Goal: Task Accomplishment & Management: Manage account settings

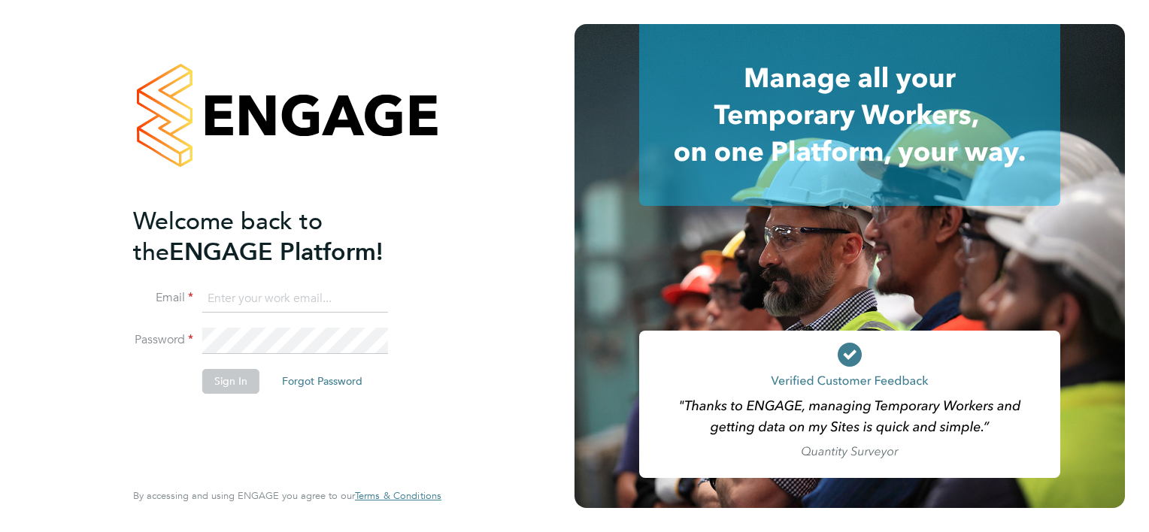
click at [235, 298] on input at bounding box center [295, 299] width 186 height 27
type input "tanya@prsjobs.com"
click at [244, 380] on button "Sign In" at bounding box center [230, 381] width 57 height 24
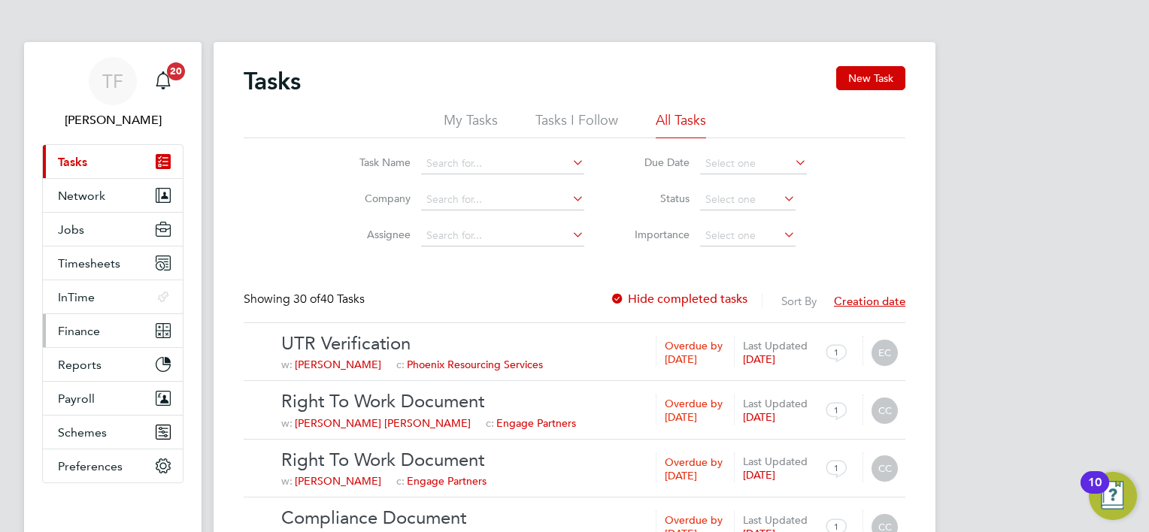
click at [84, 335] on span "Finance" at bounding box center [79, 331] width 42 height 14
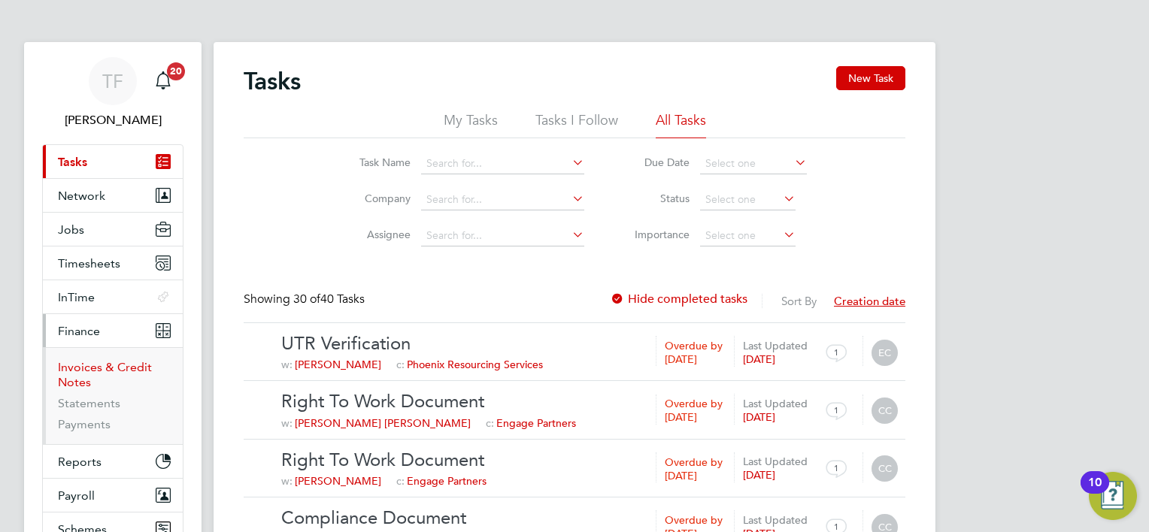
click at [80, 365] on link "Invoices & Credit Notes" at bounding box center [105, 374] width 94 height 29
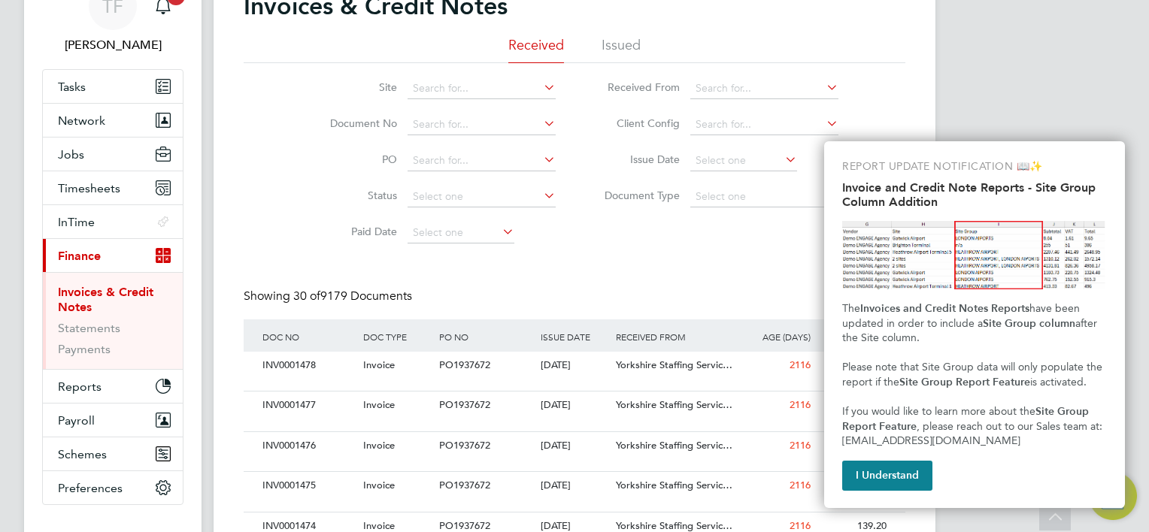
click at [614, 44] on li "Issued" at bounding box center [620, 49] width 39 height 27
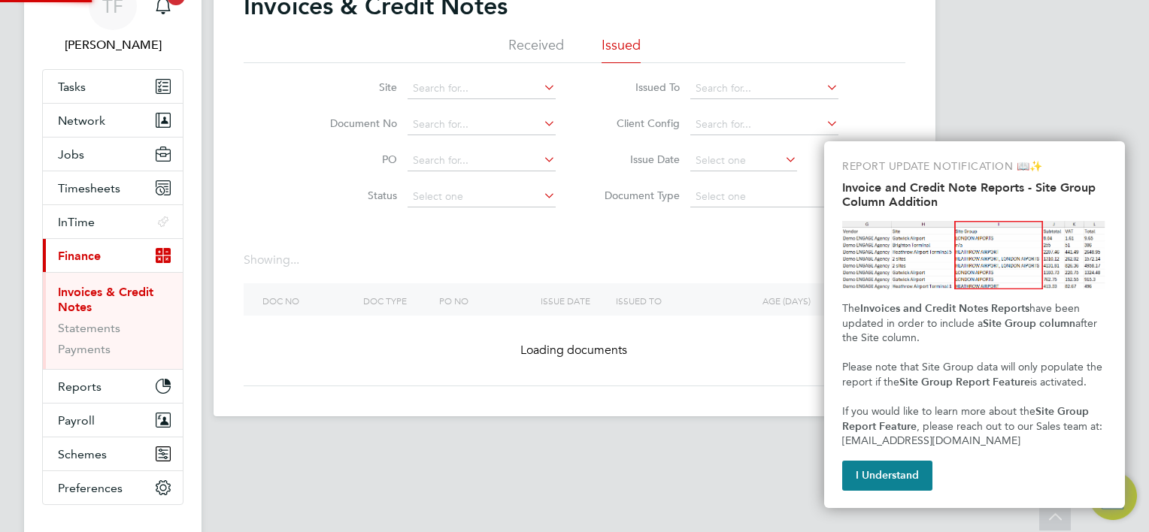
click at [614, 44] on li "Issued" at bounding box center [620, 49] width 39 height 27
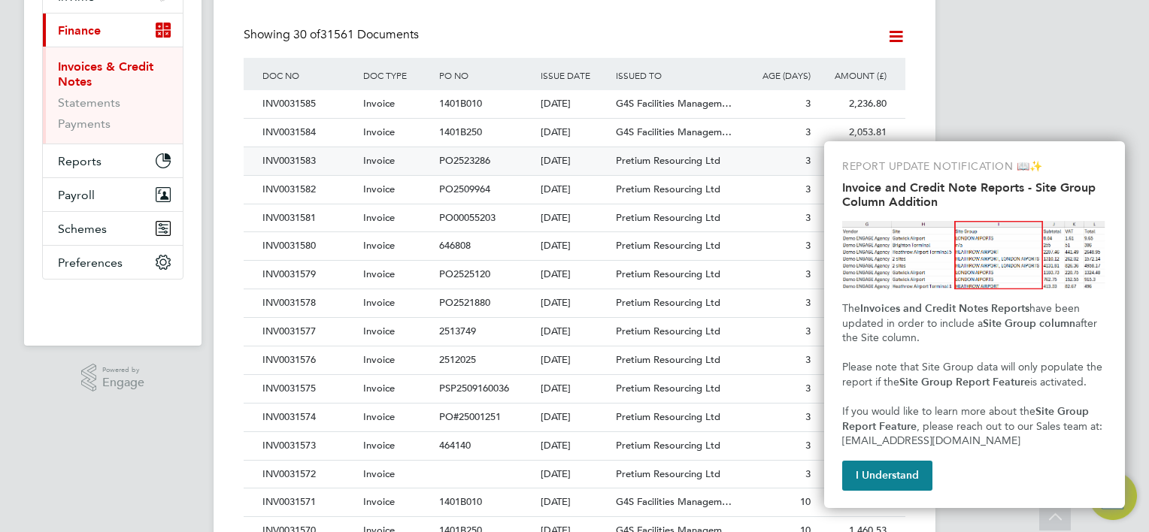
click at [300, 153] on div "INV0031583" at bounding box center [309, 161] width 101 height 28
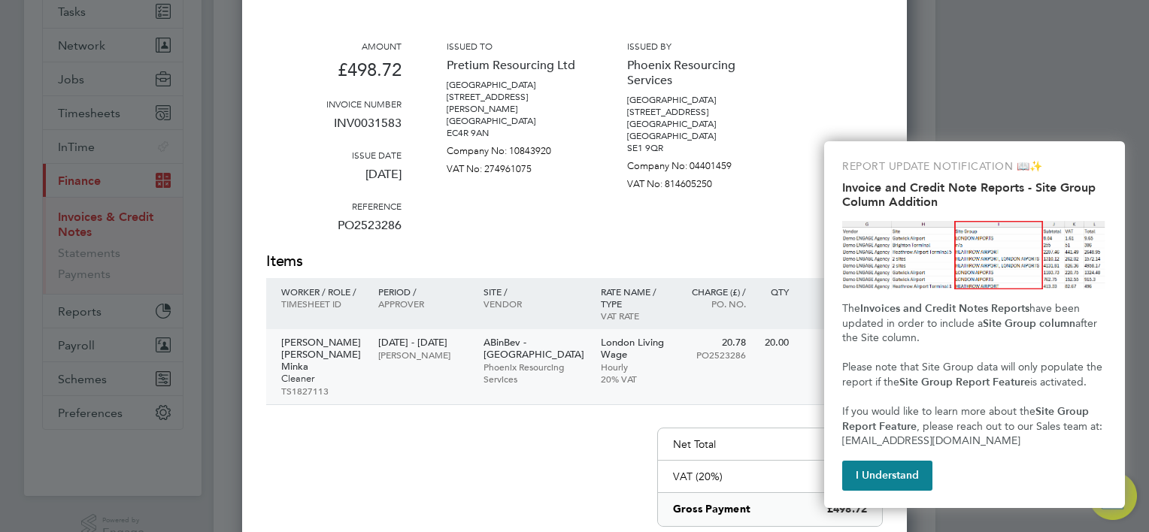
click at [304, 344] on p "Kwabena Boateng Kwabena Minka" at bounding box center [322, 355] width 82 height 36
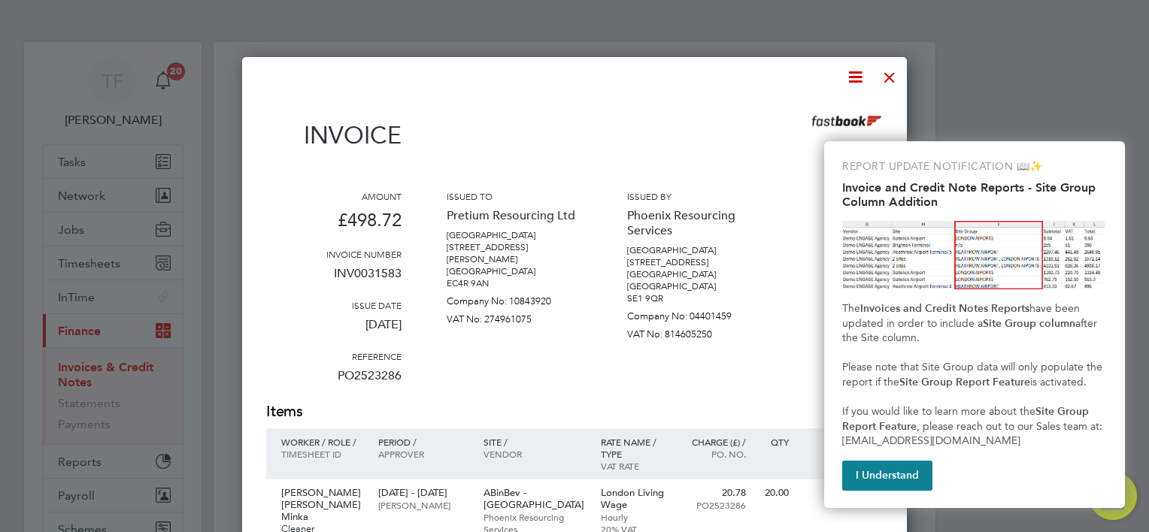
click at [883, 74] on div at bounding box center [889, 73] width 27 height 27
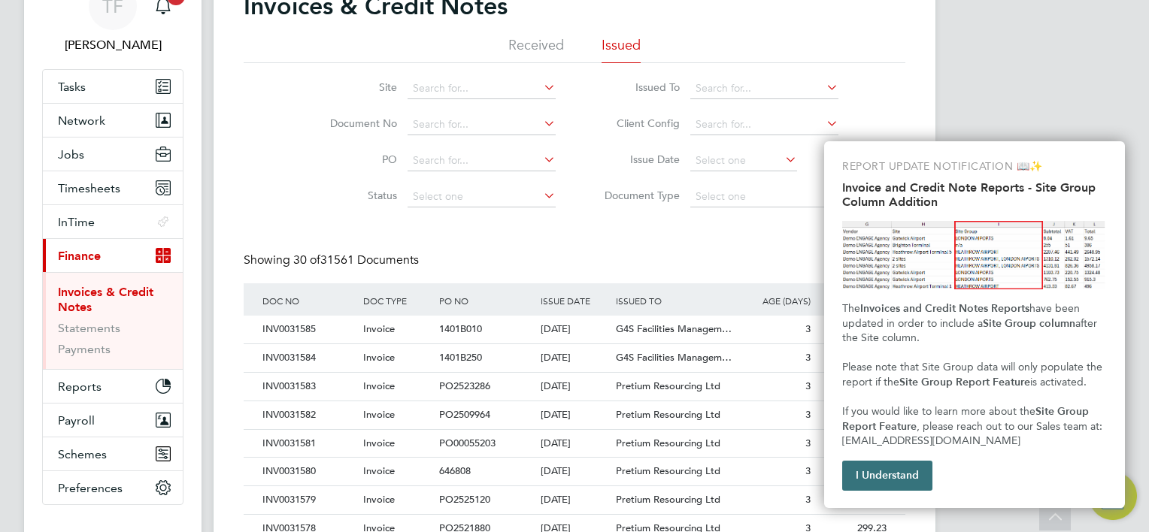
click at [890, 474] on button "I Understand" at bounding box center [887, 476] width 90 height 30
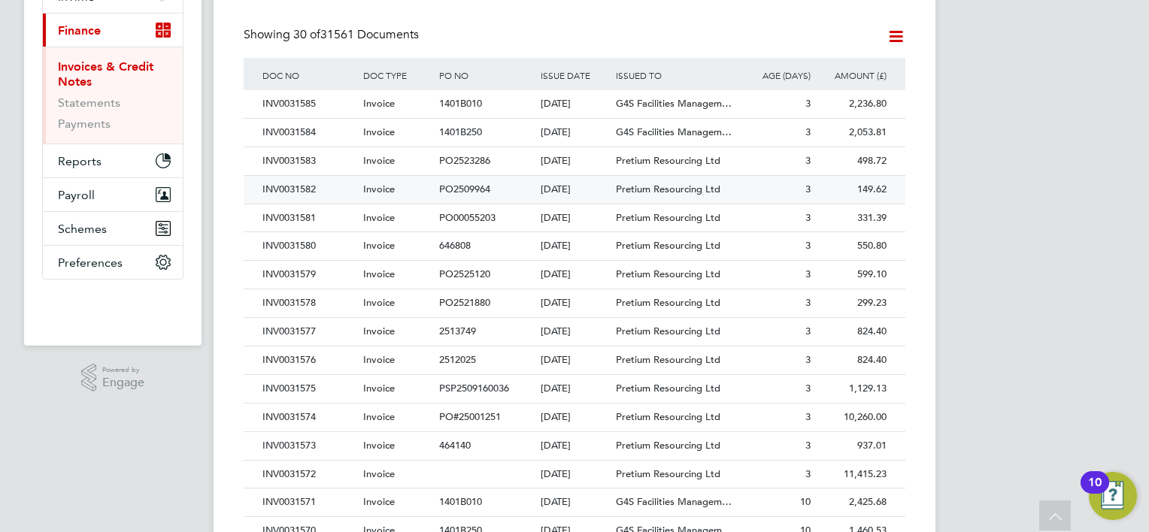
click at [303, 187] on div "INV0031582" at bounding box center [309, 190] width 101 height 28
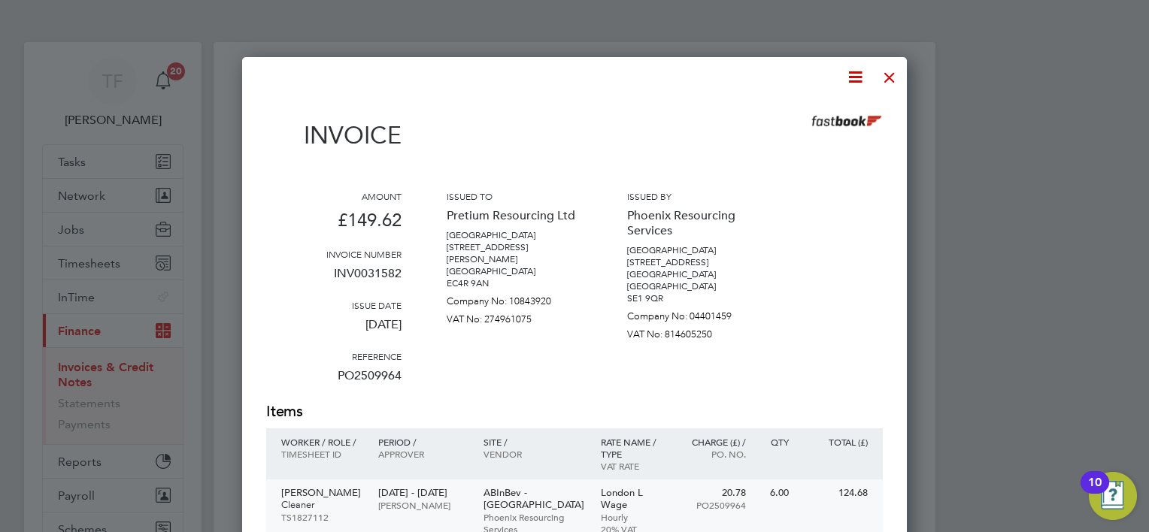
click at [291, 499] on p "Ikechuku Iwuchuku" at bounding box center [322, 493] width 82 height 12
click at [887, 79] on div at bounding box center [889, 73] width 27 height 27
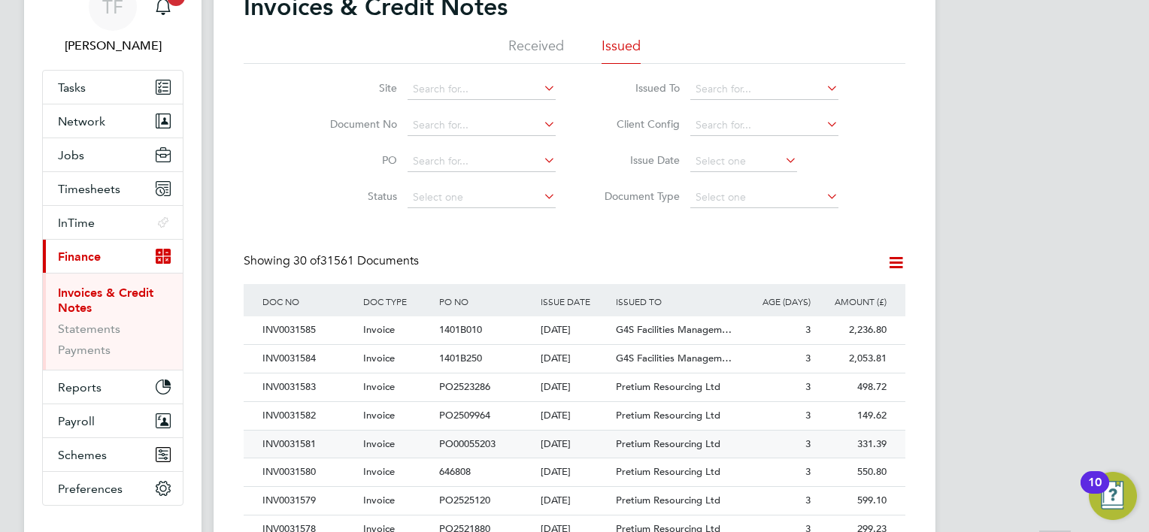
scroll to position [75, 0]
click at [298, 446] on div "INV0031581" at bounding box center [309, 444] width 101 height 28
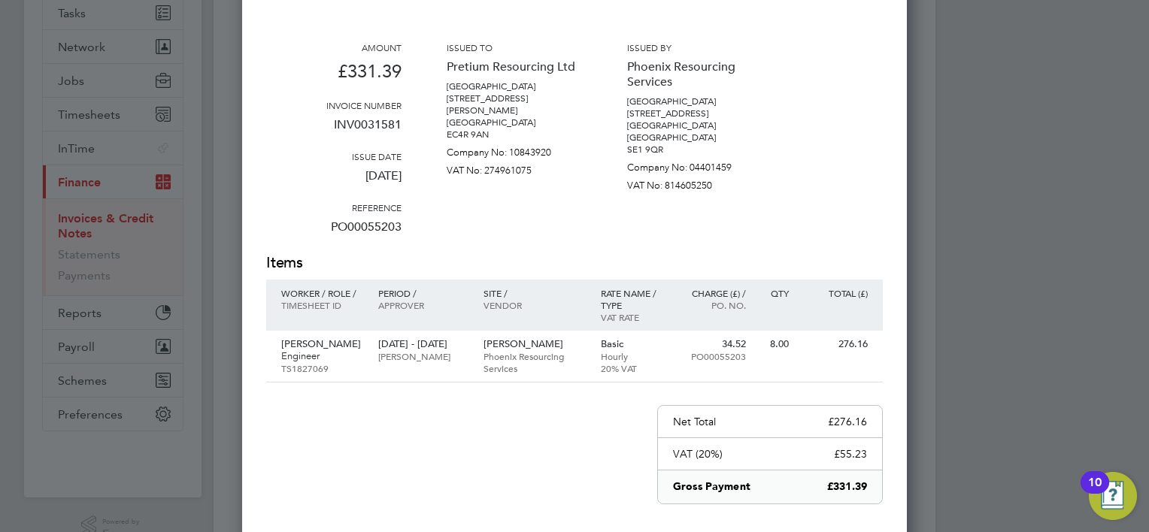
scroll to position [150, 0]
click at [299, 355] on p "Engineer" at bounding box center [322, 355] width 82 height 12
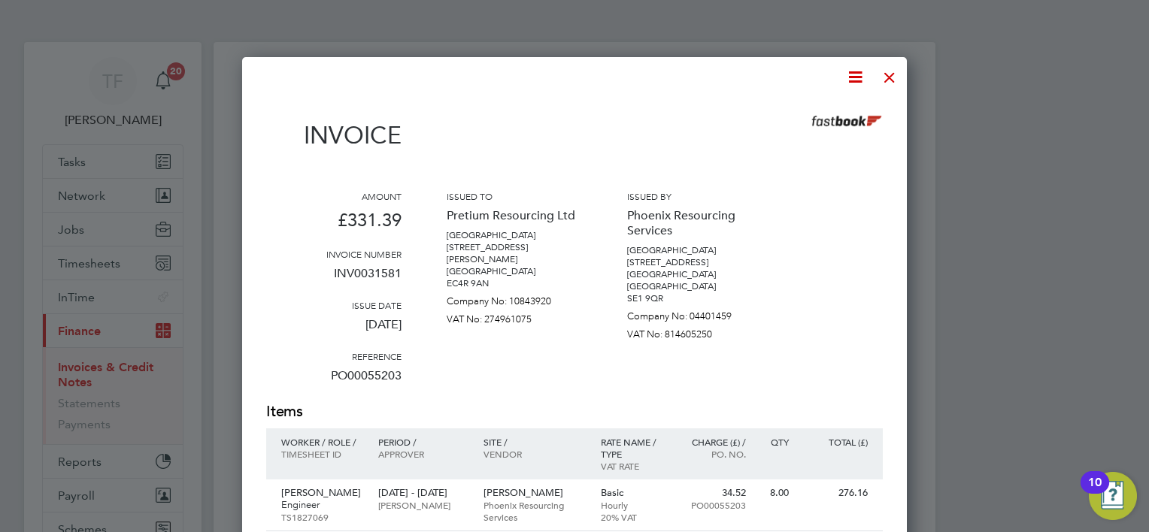
click at [892, 69] on div at bounding box center [889, 73] width 27 height 27
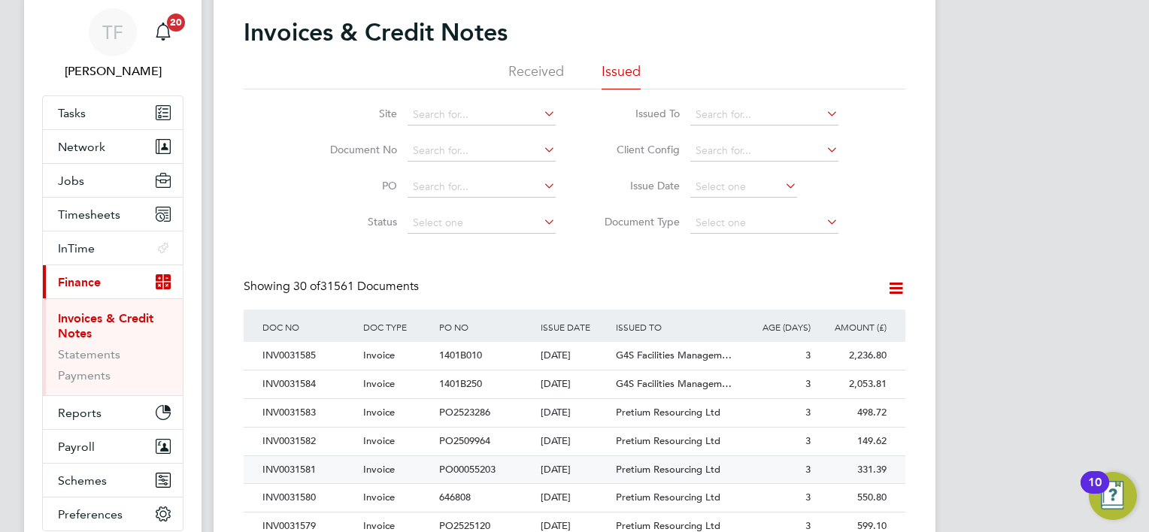
scroll to position [75, 0]
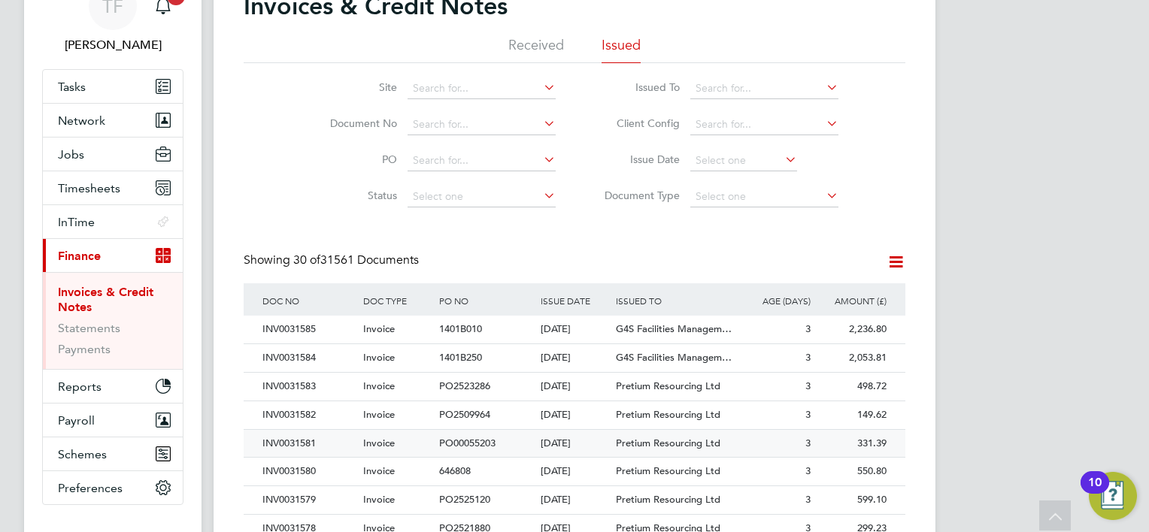
click at [297, 439] on div "INV0031581" at bounding box center [309, 444] width 101 height 28
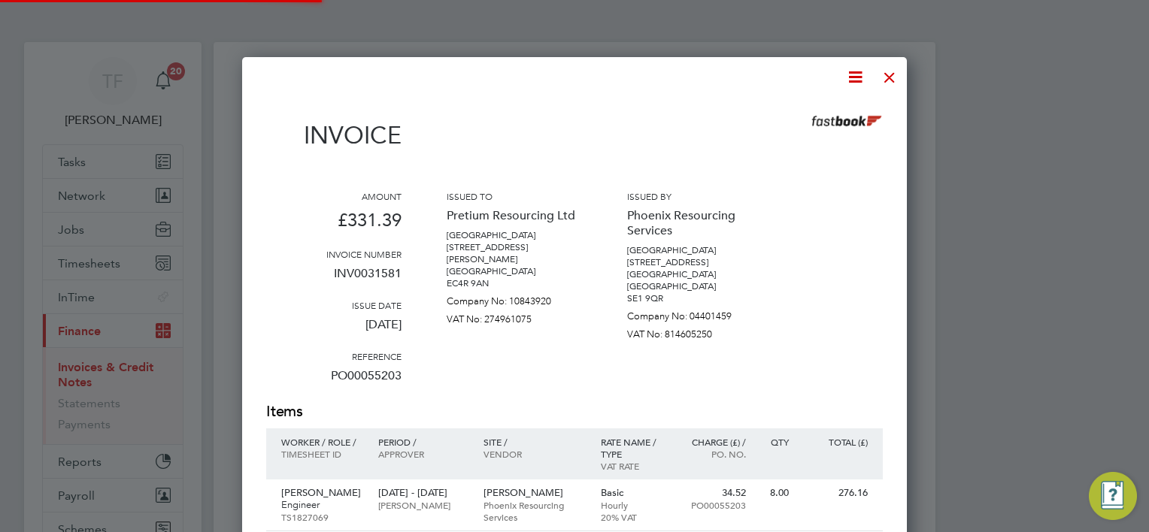
scroll to position [801, 665]
click at [295, 490] on p "Kazim Kaya" at bounding box center [322, 493] width 82 height 12
click at [892, 85] on div at bounding box center [889, 73] width 27 height 27
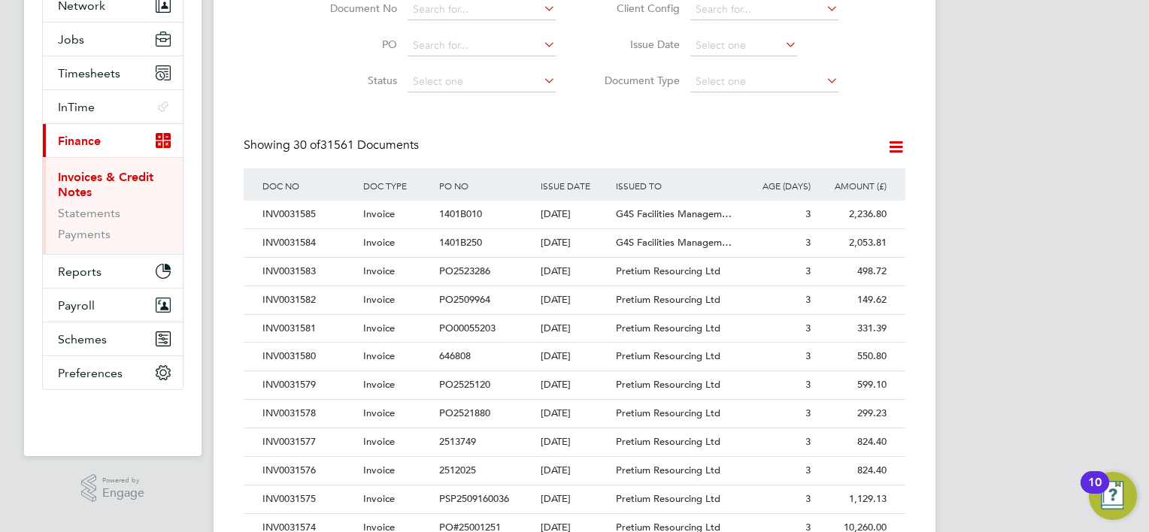
scroll to position [226, 0]
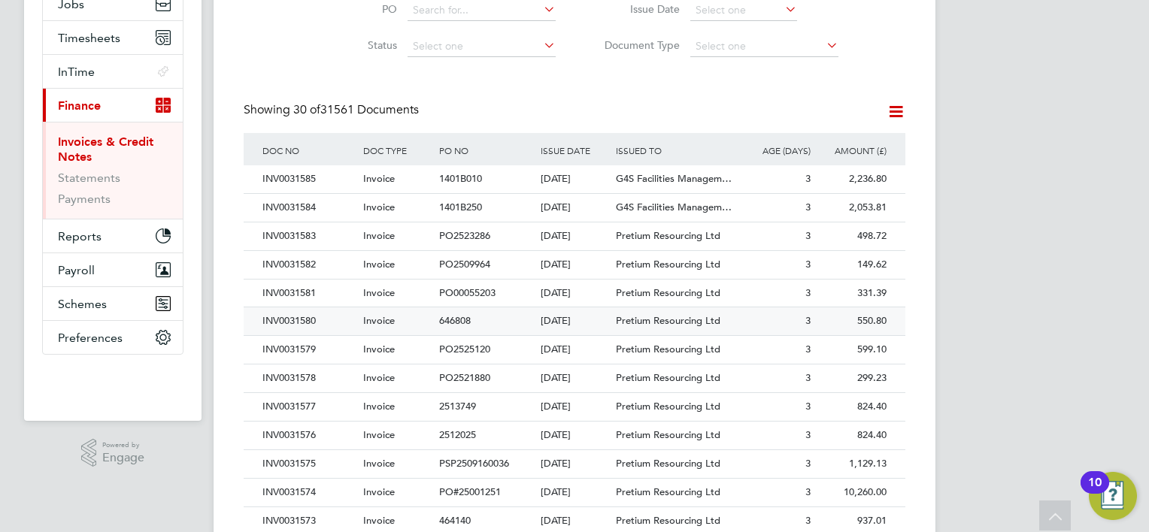
click at [289, 319] on div "INV0031580" at bounding box center [309, 321] width 101 height 28
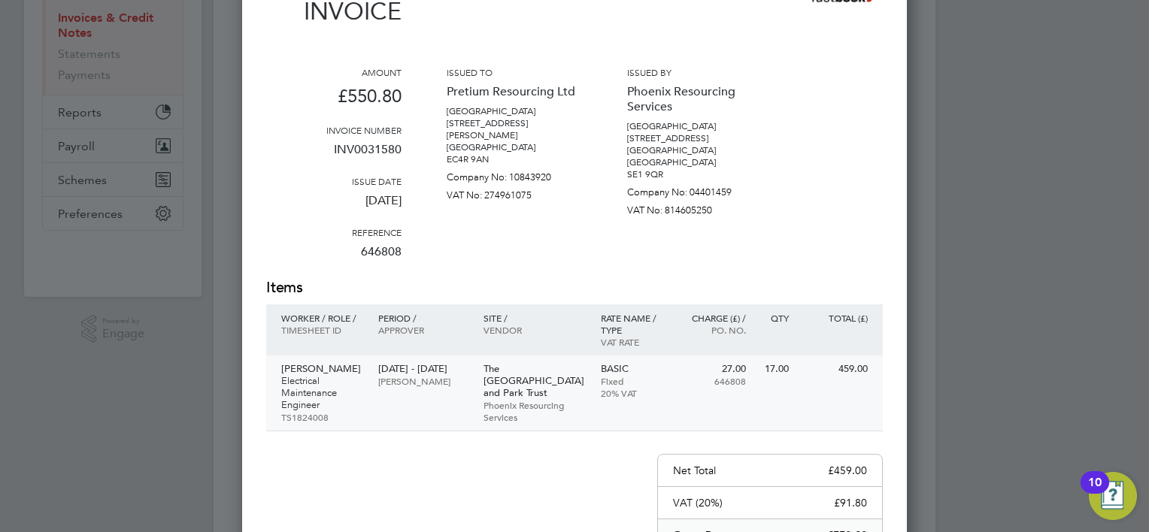
scroll to position [376, 0]
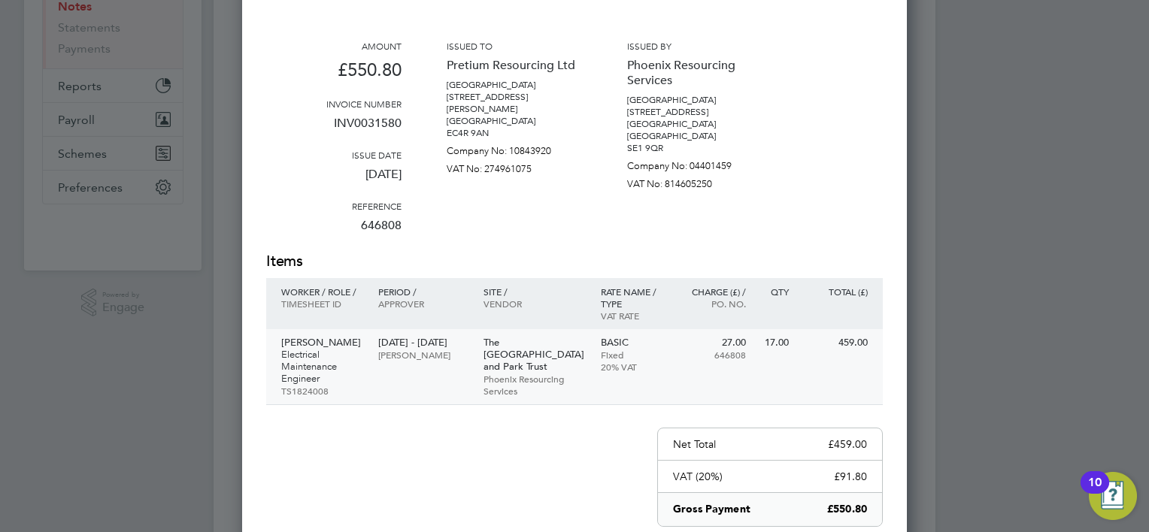
click at [320, 361] on p "Electrical Maintenance Engineer" at bounding box center [322, 367] width 82 height 36
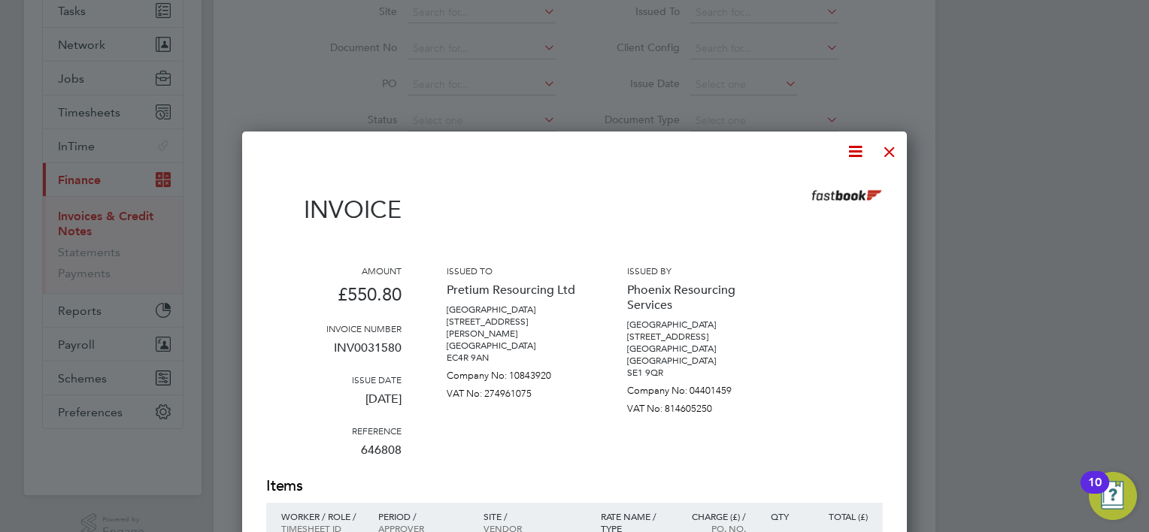
scroll to position [150, 0]
click at [887, 150] on div at bounding box center [889, 148] width 27 height 27
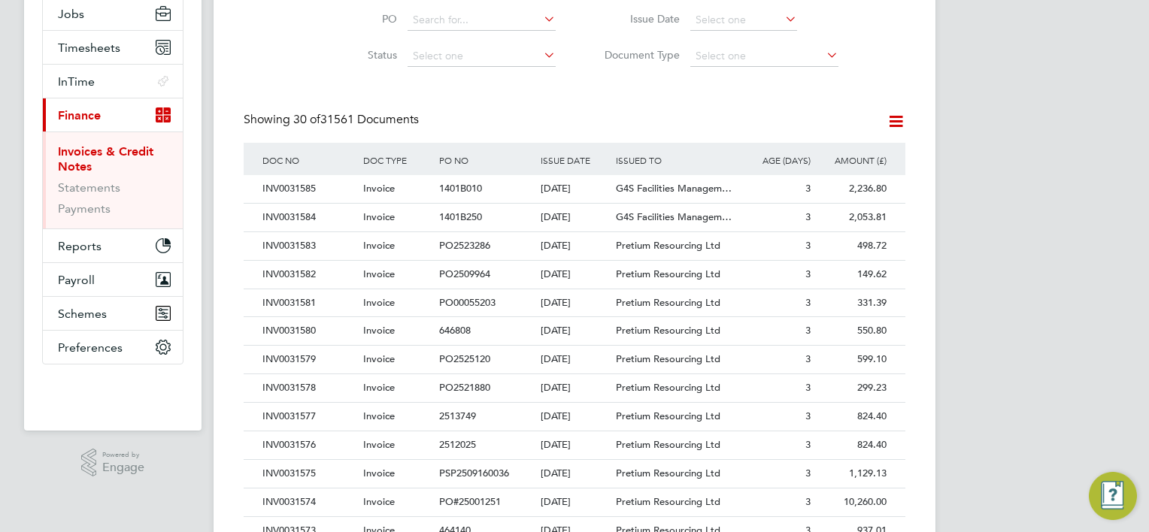
scroll to position [226, 0]
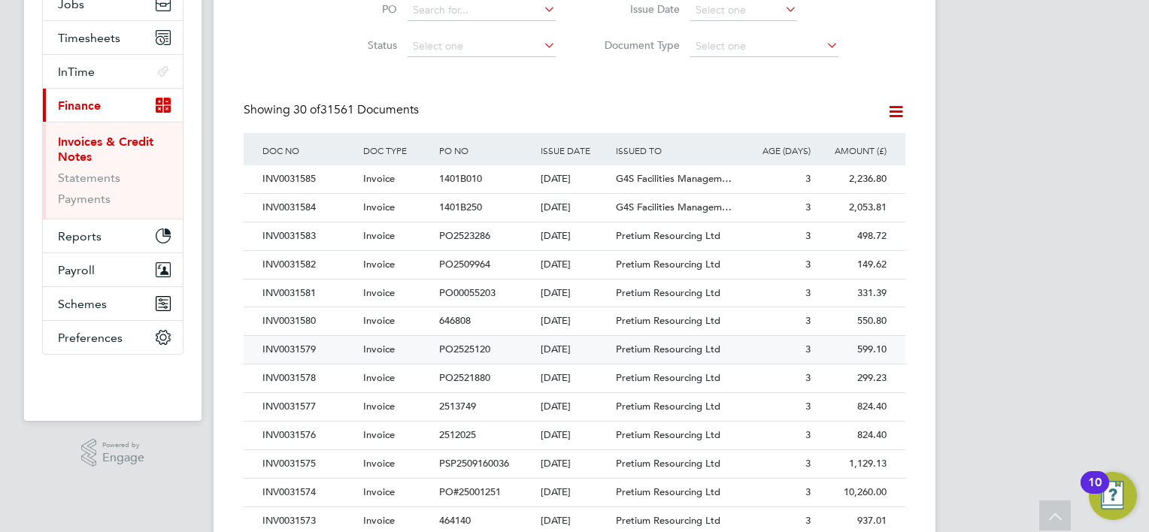
click at [303, 347] on div "INV0031579" at bounding box center [309, 350] width 101 height 28
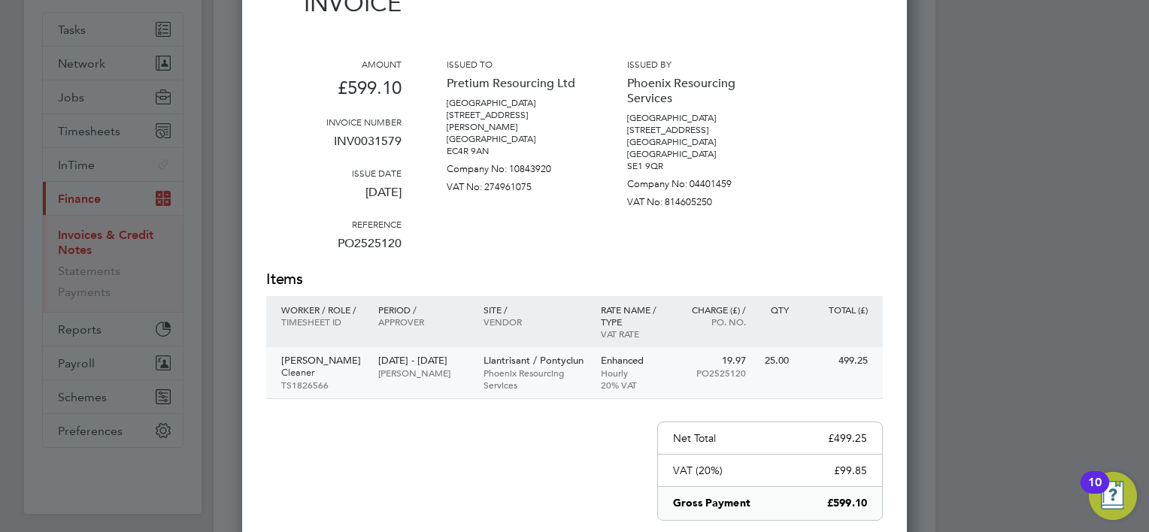
scroll to position [150, 0]
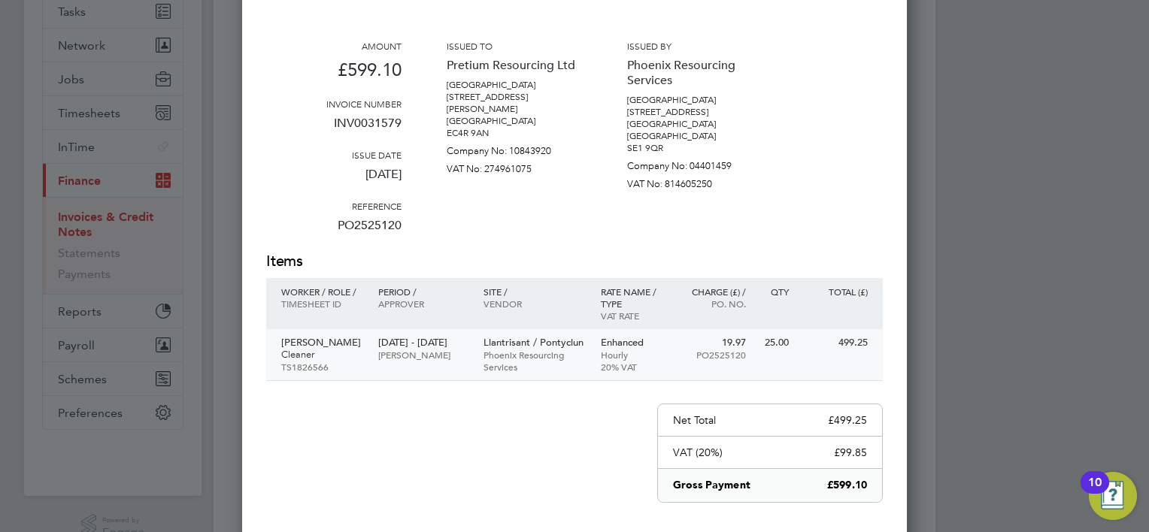
click at [317, 344] on p "Edmilson Caven Santos" at bounding box center [322, 343] width 82 height 12
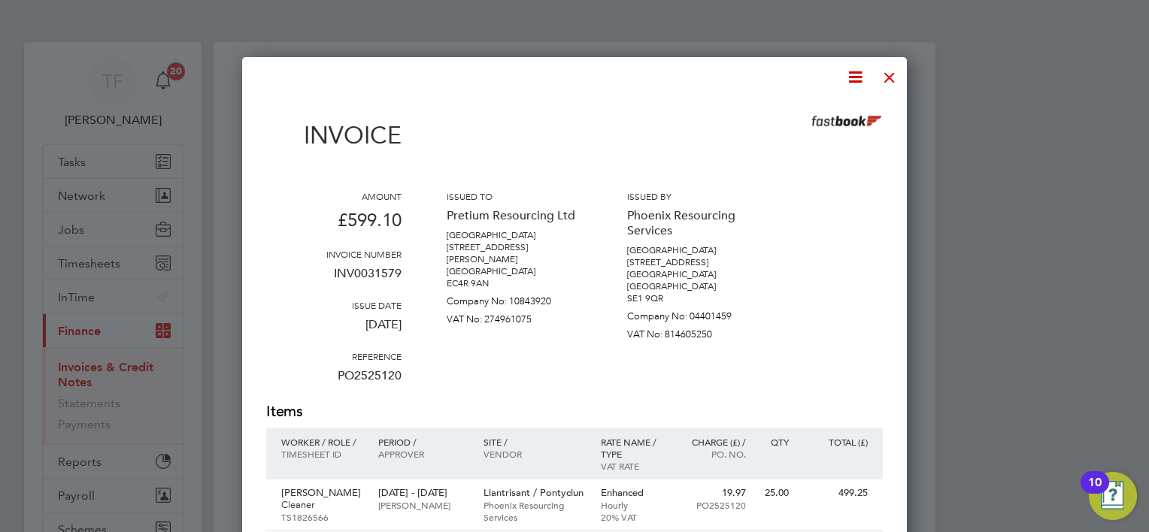
click at [888, 70] on div at bounding box center [889, 73] width 27 height 27
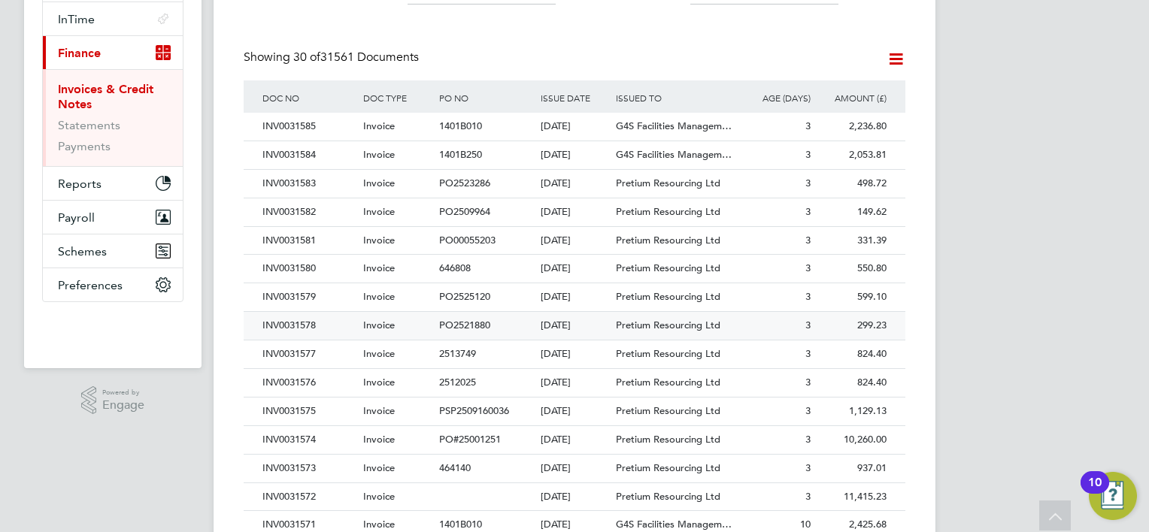
scroll to position [301, 0]
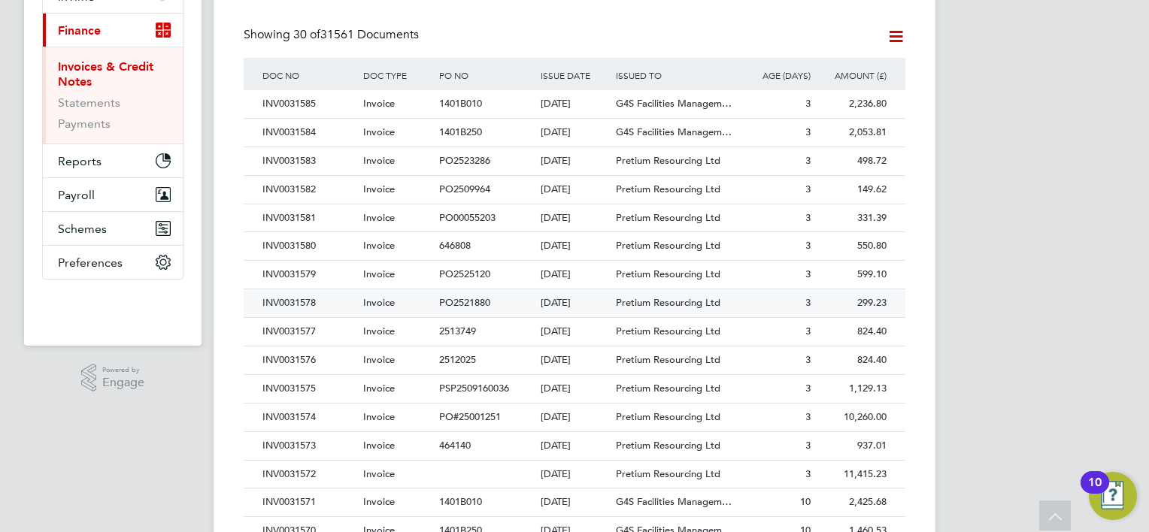
click at [288, 301] on div "INV0031578" at bounding box center [309, 303] width 101 height 28
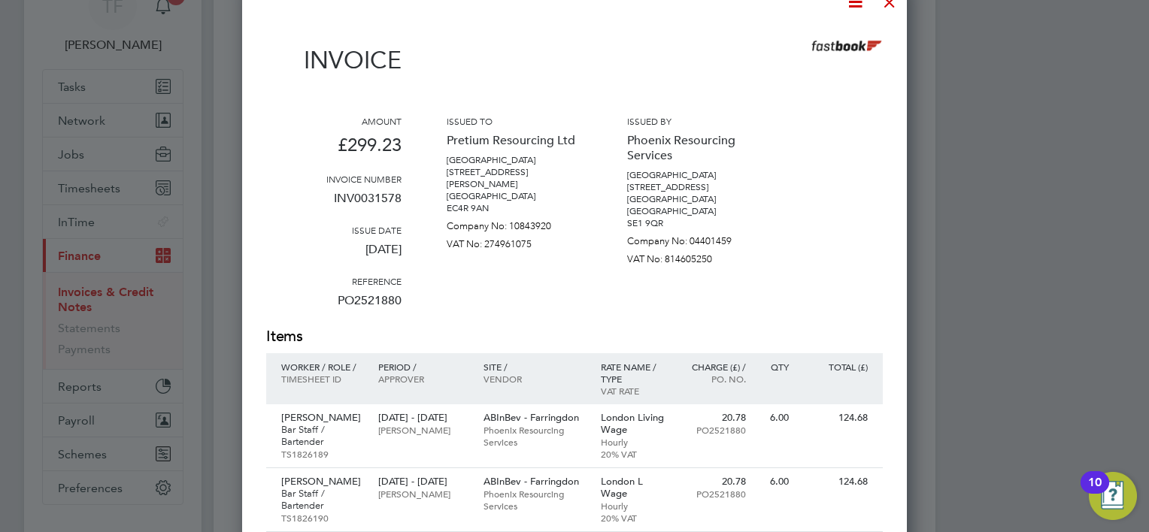
scroll to position [226, 0]
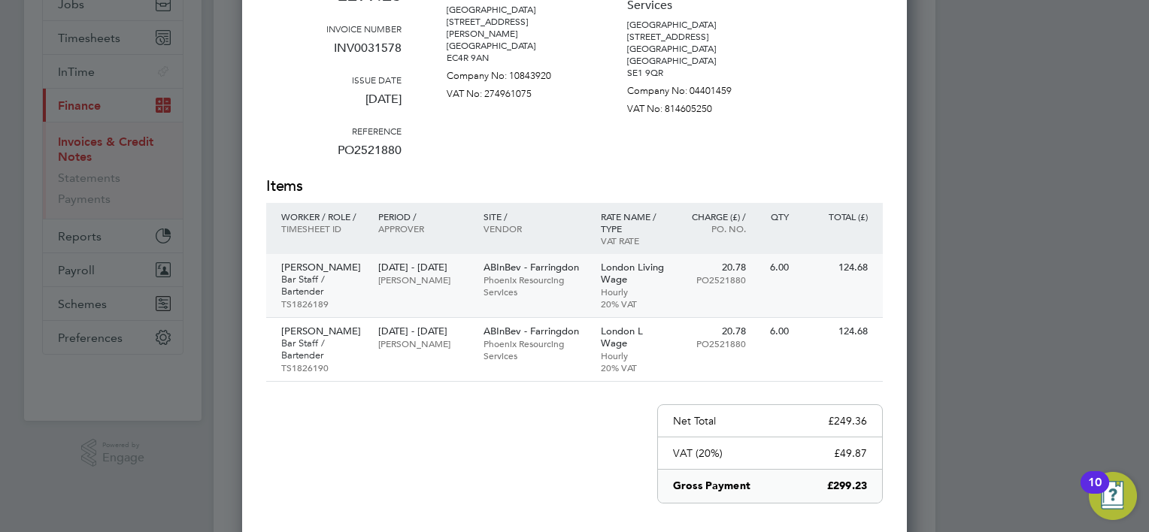
click at [307, 274] on p "Giandomenico De Bartolo" at bounding box center [322, 268] width 82 height 12
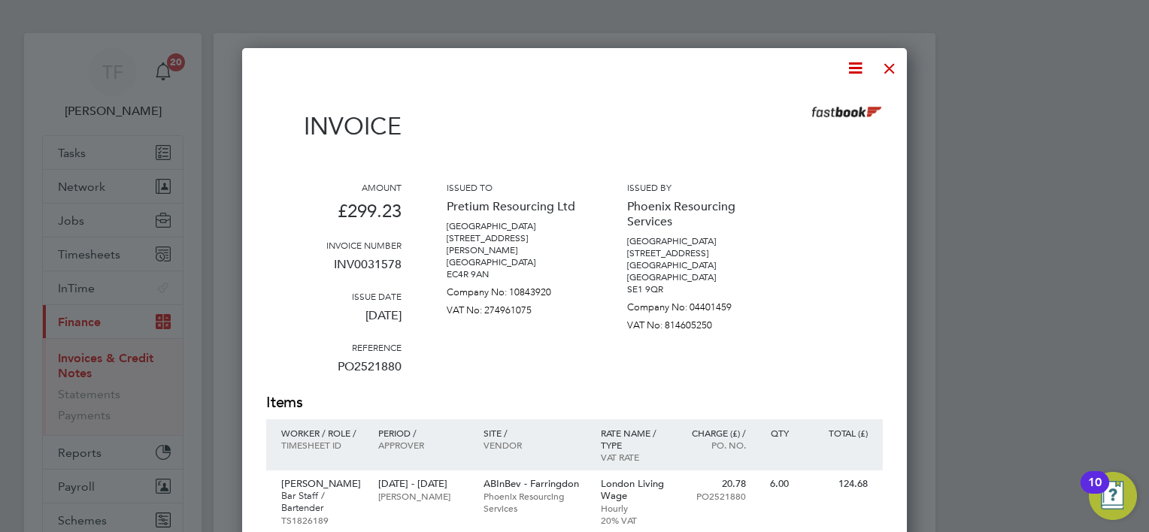
scroll to position [0, 0]
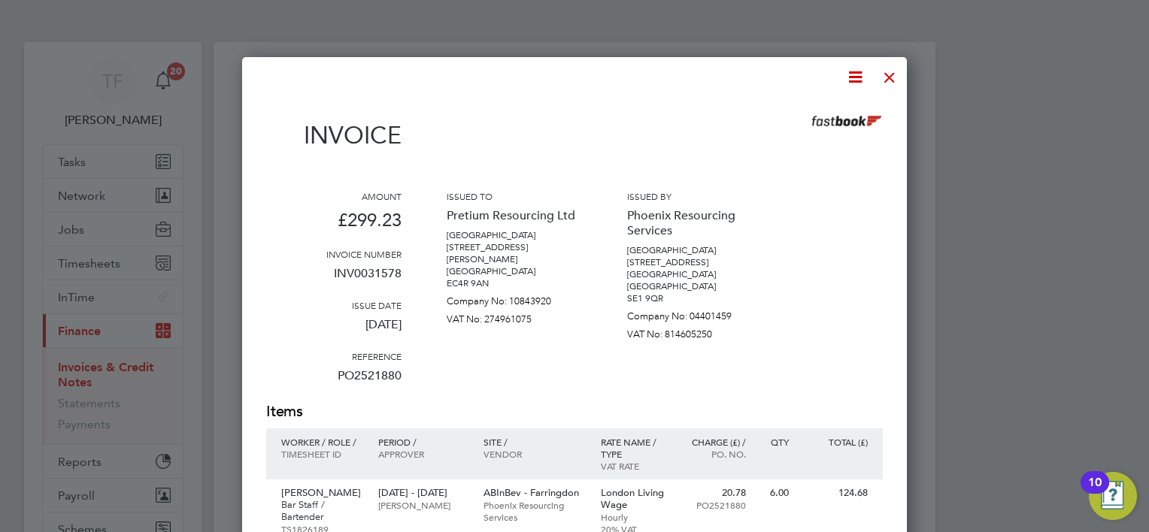
click at [884, 72] on div at bounding box center [889, 73] width 27 height 27
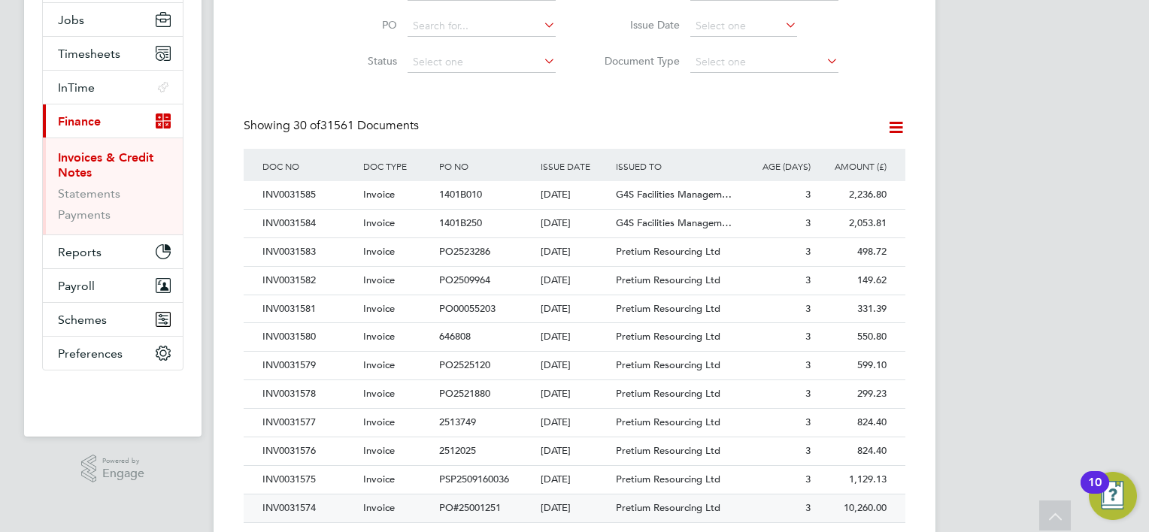
scroll to position [301, 0]
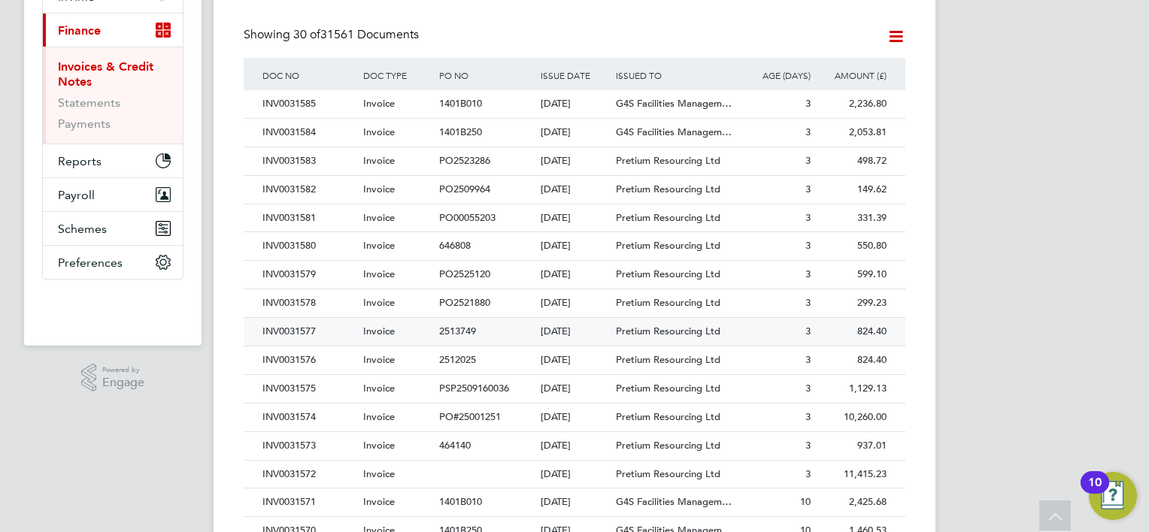
click at [296, 329] on div "INV0031577" at bounding box center [309, 332] width 101 height 28
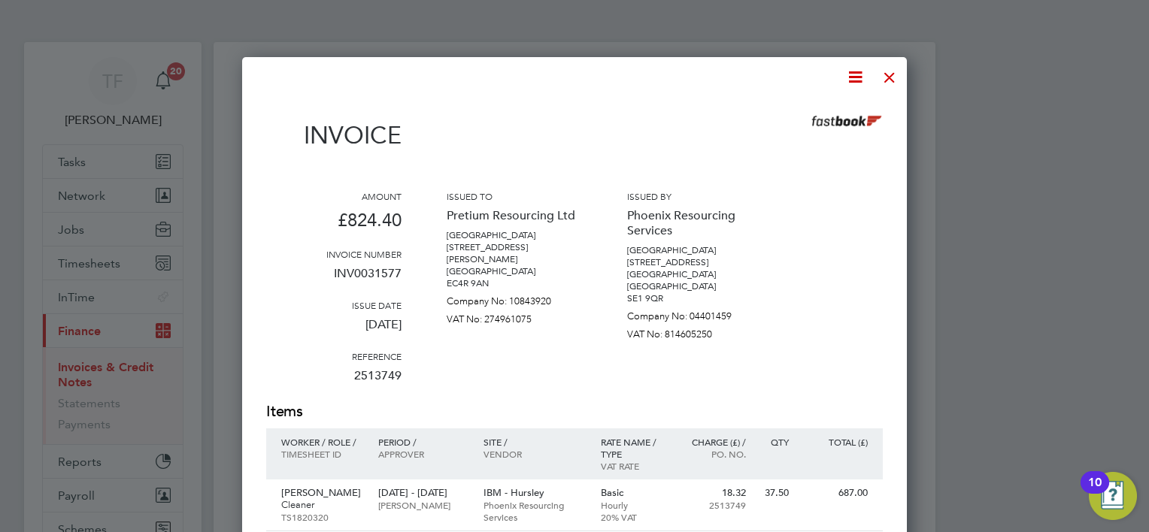
click at [888, 72] on div at bounding box center [889, 73] width 27 height 27
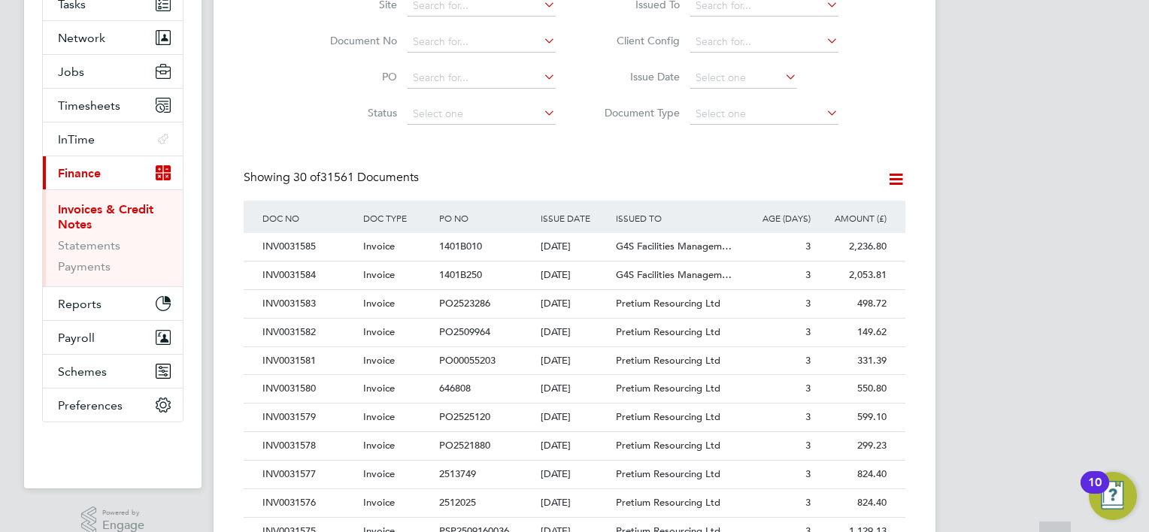
scroll to position [226, 0]
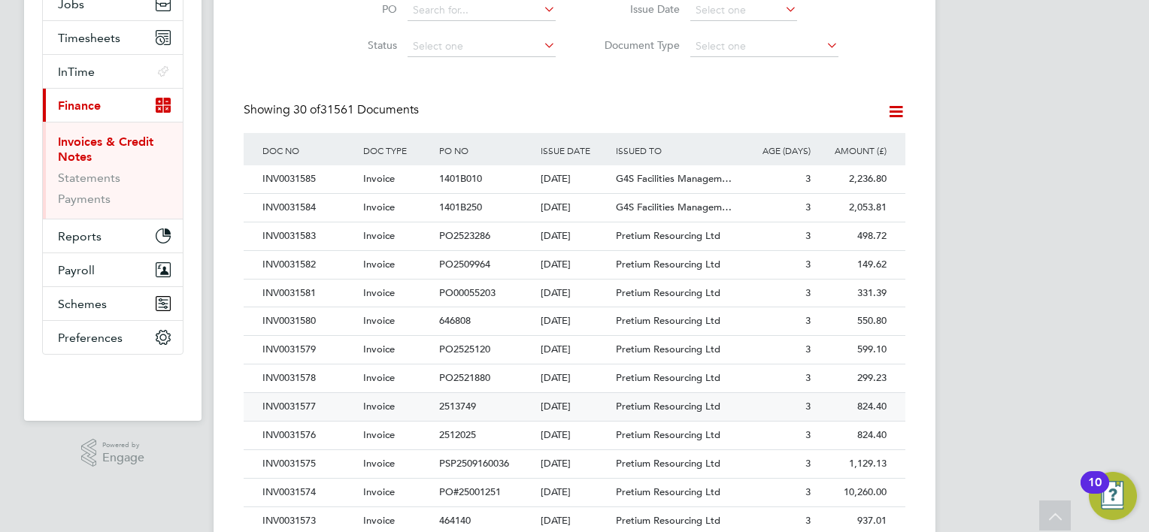
click at [301, 403] on div "INV0031577" at bounding box center [309, 407] width 101 height 28
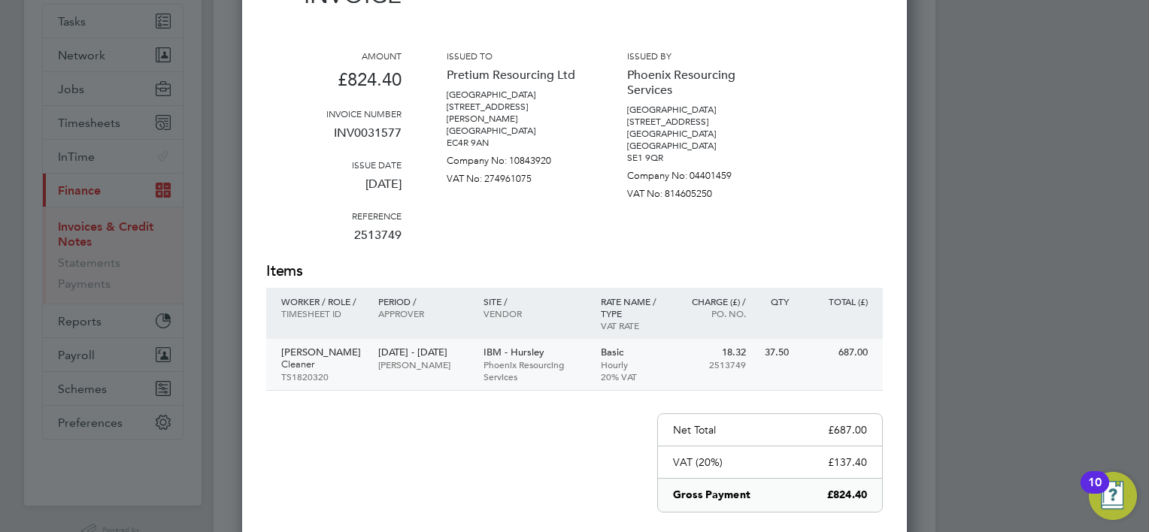
scroll to position [150, 0]
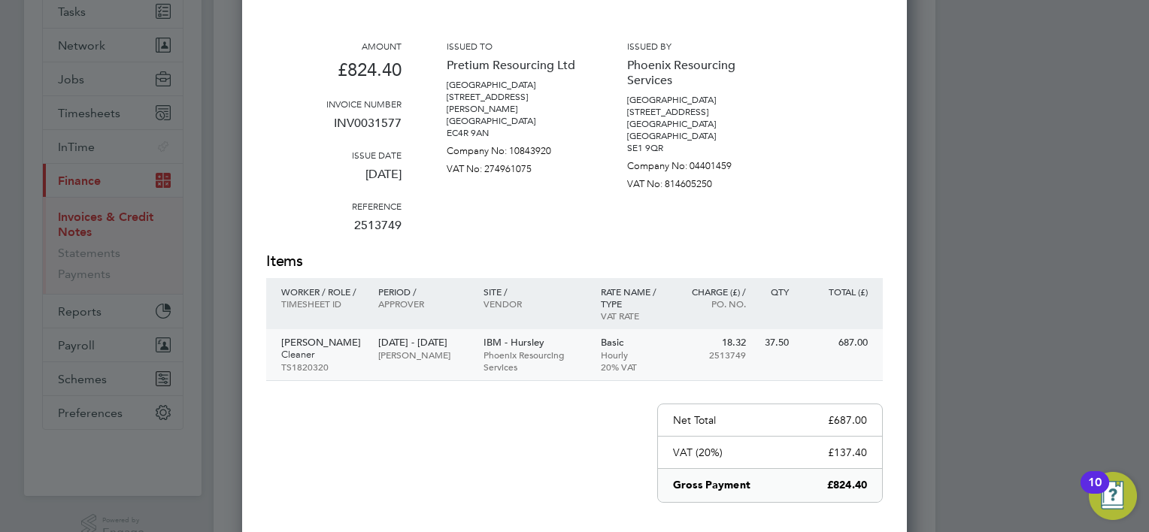
click at [310, 349] on p "Cleaner" at bounding box center [322, 355] width 82 height 12
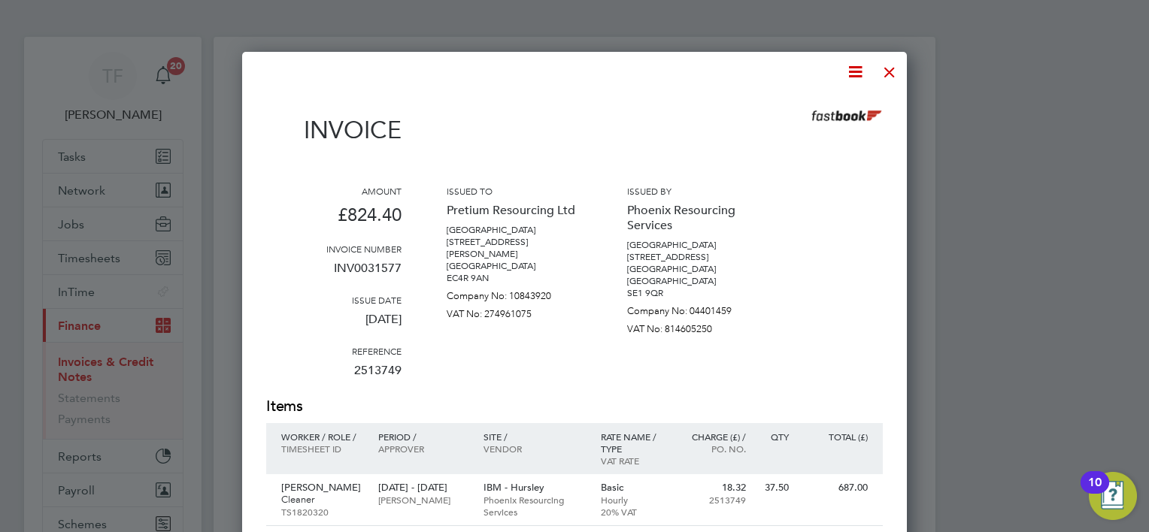
scroll to position [0, 0]
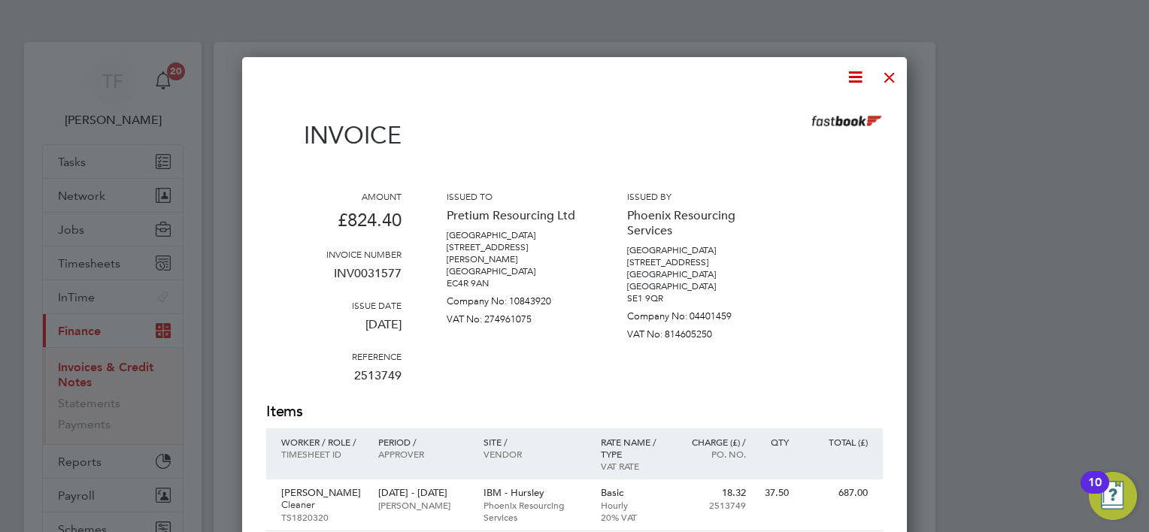
click at [889, 67] on div at bounding box center [889, 73] width 27 height 27
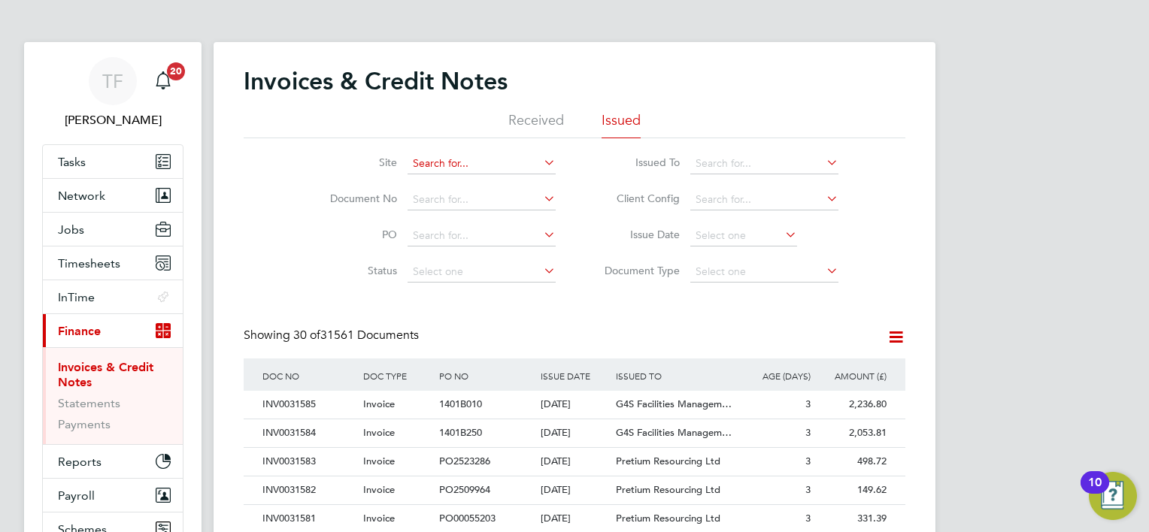
click at [430, 156] on input at bounding box center [481, 163] width 148 height 21
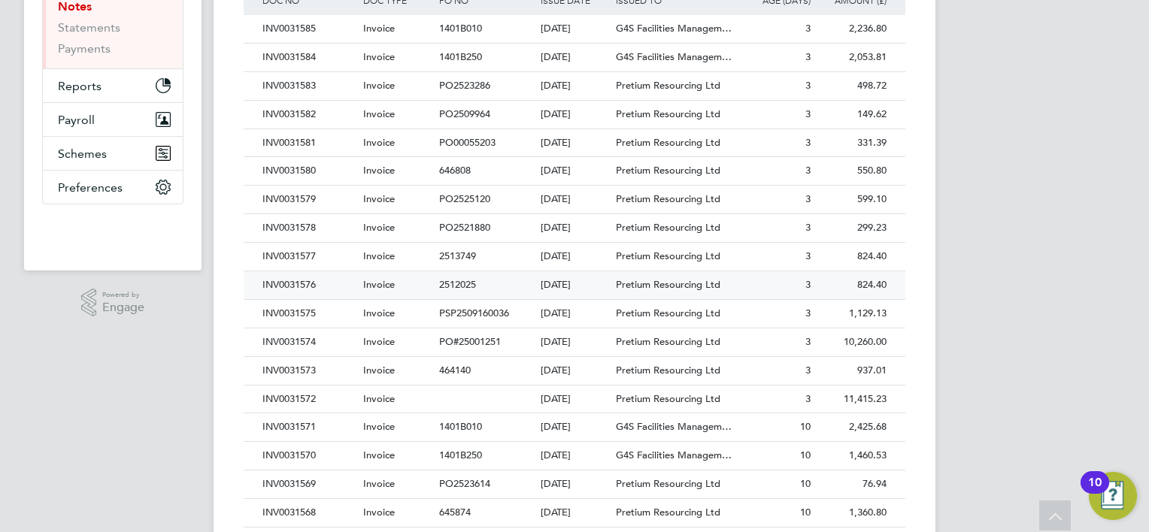
click at [286, 281] on div "INV0031576" at bounding box center [309, 285] width 101 height 28
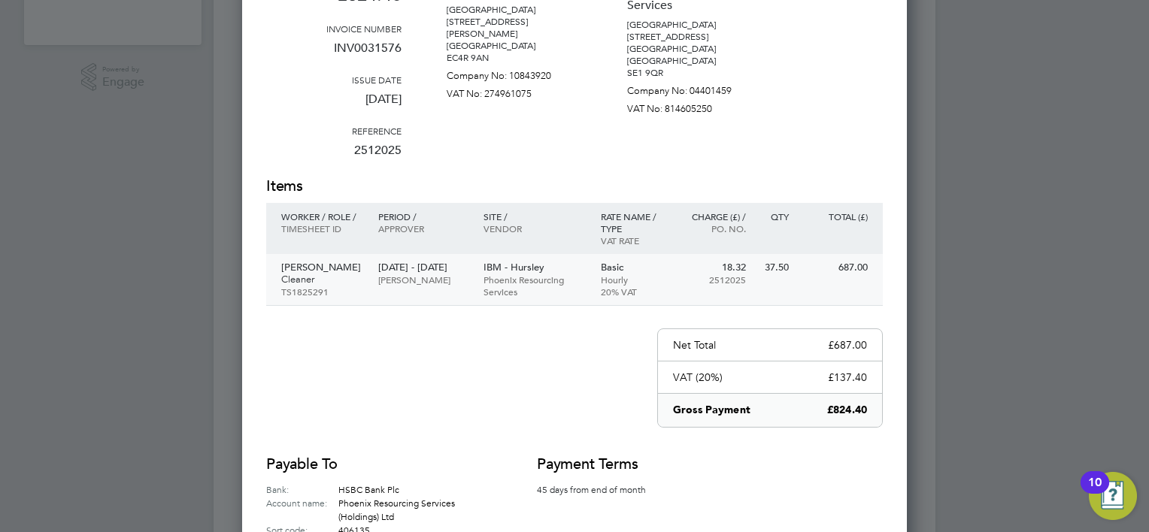
click at [289, 280] on p "Cleaner" at bounding box center [322, 280] width 82 height 12
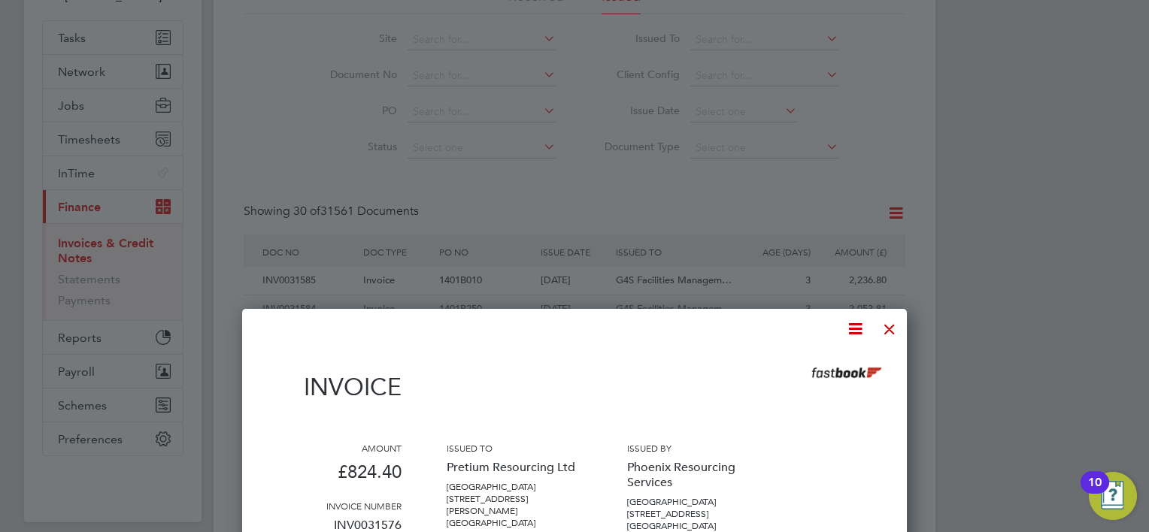
scroll to position [150, 0]
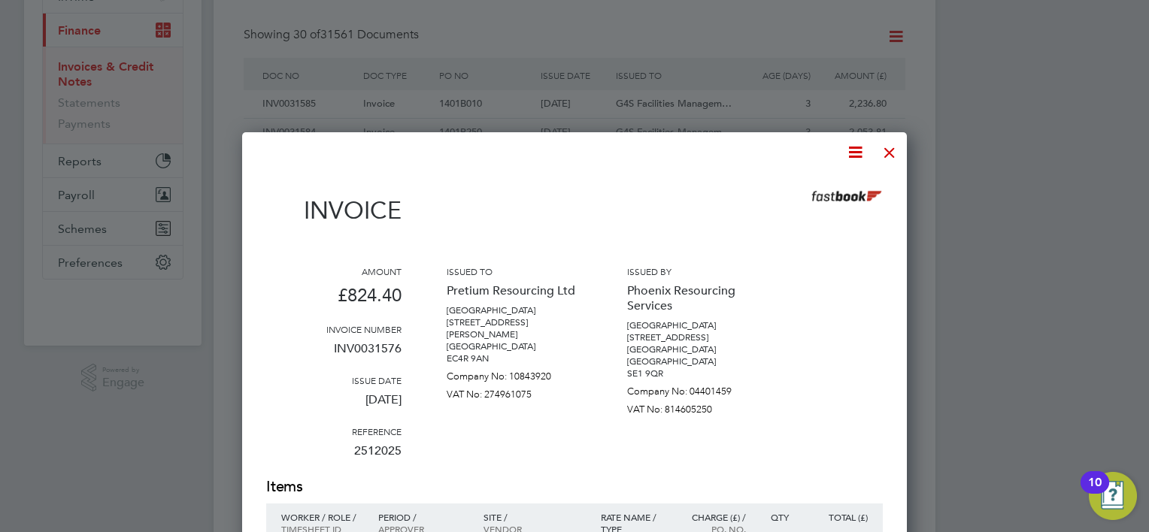
click at [889, 155] on div at bounding box center [889, 148] width 27 height 27
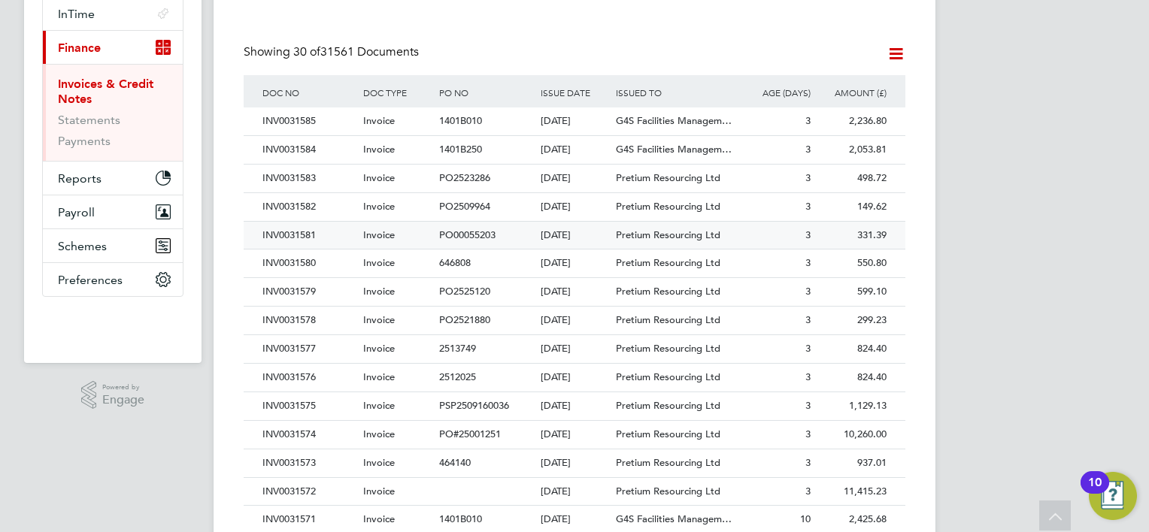
scroll to position [301, 0]
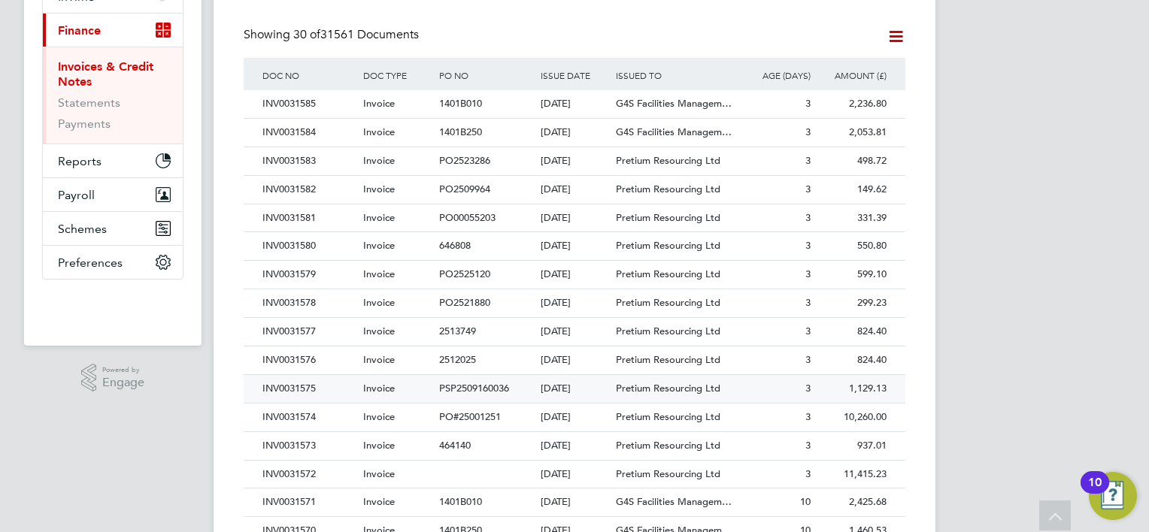
click at [288, 383] on div "INV0031575" at bounding box center [309, 389] width 101 height 28
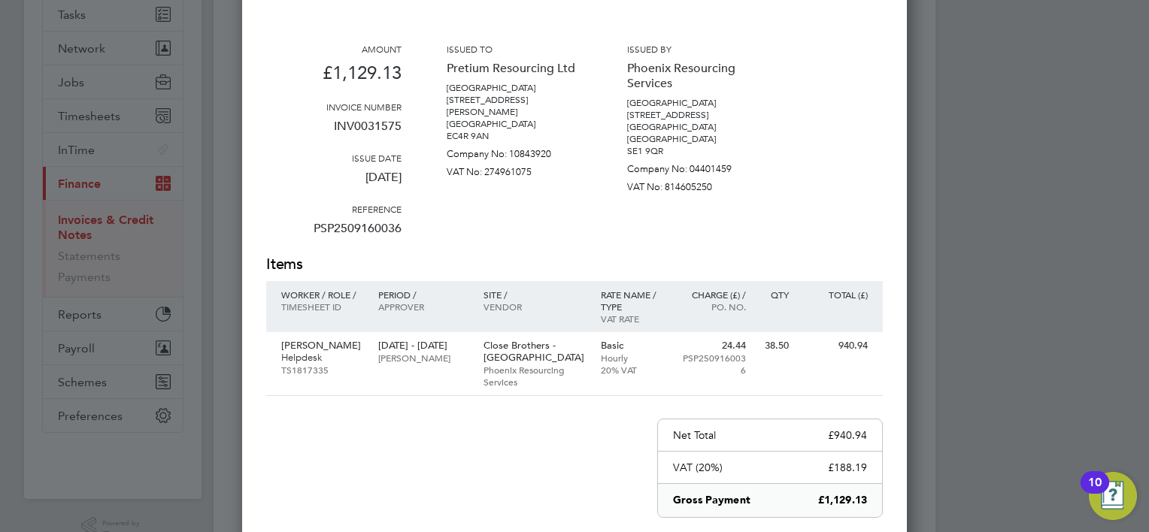
scroll to position [150, 0]
click at [320, 337] on p "Nasheera Bowes" at bounding box center [322, 343] width 82 height 12
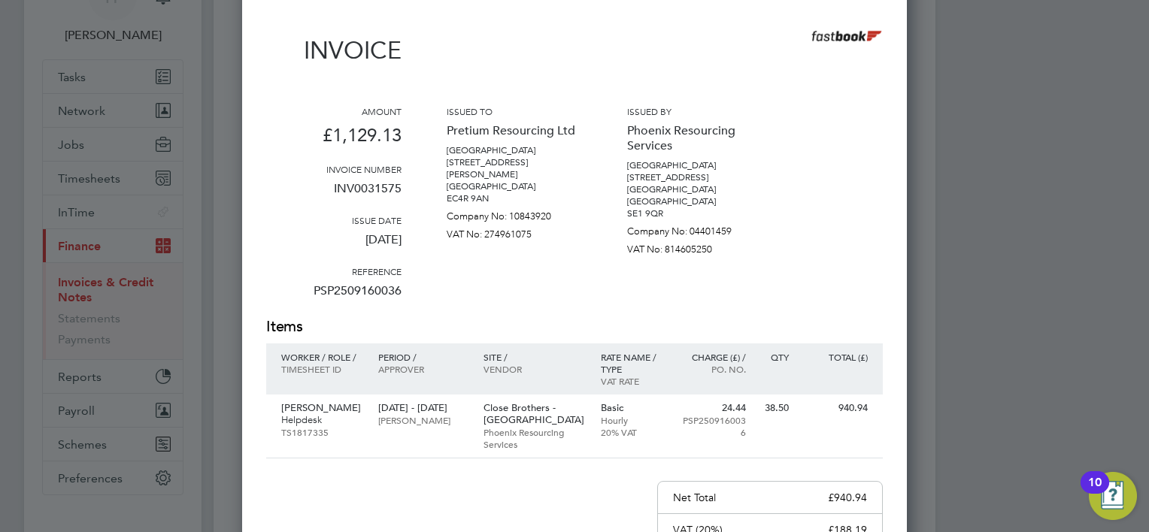
scroll to position [0, 0]
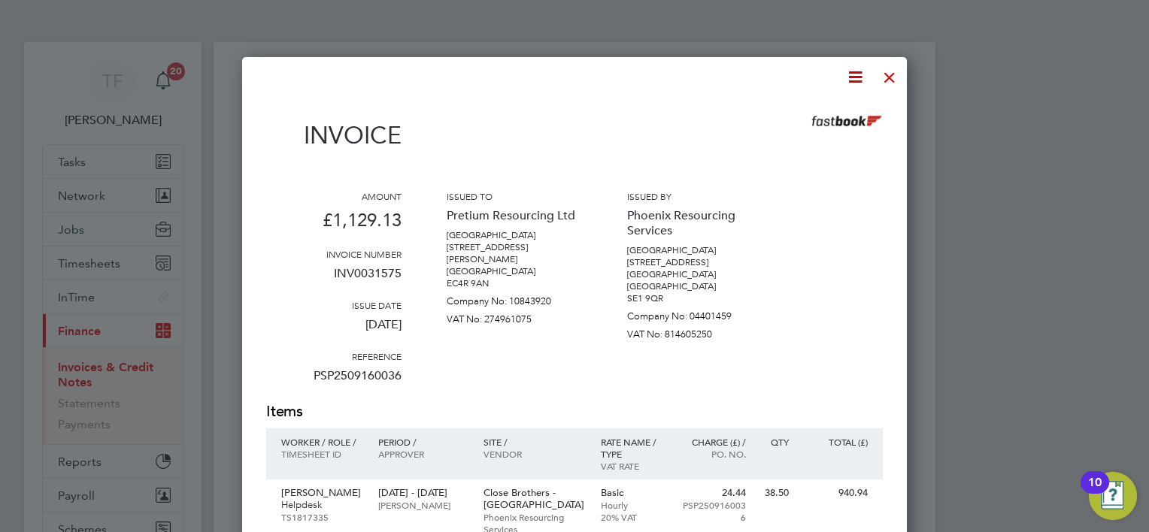
click at [885, 75] on div at bounding box center [889, 73] width 27 height 27
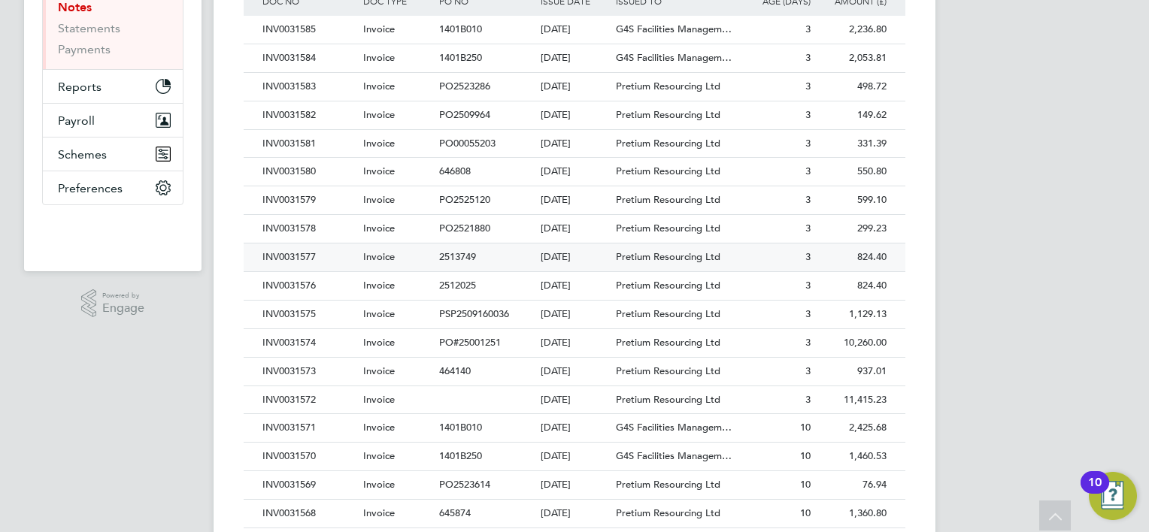
scroll to position [376, 0]
click at [292, 343] on div "INV0031574" at bounding box center [309, 343] width 101 height 28
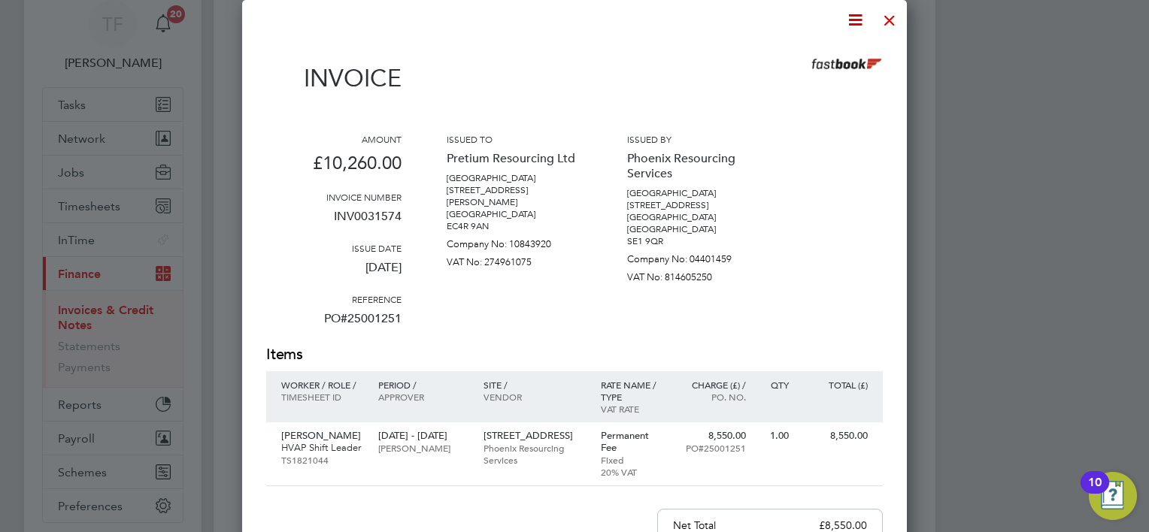
scroll to position [150, 0]
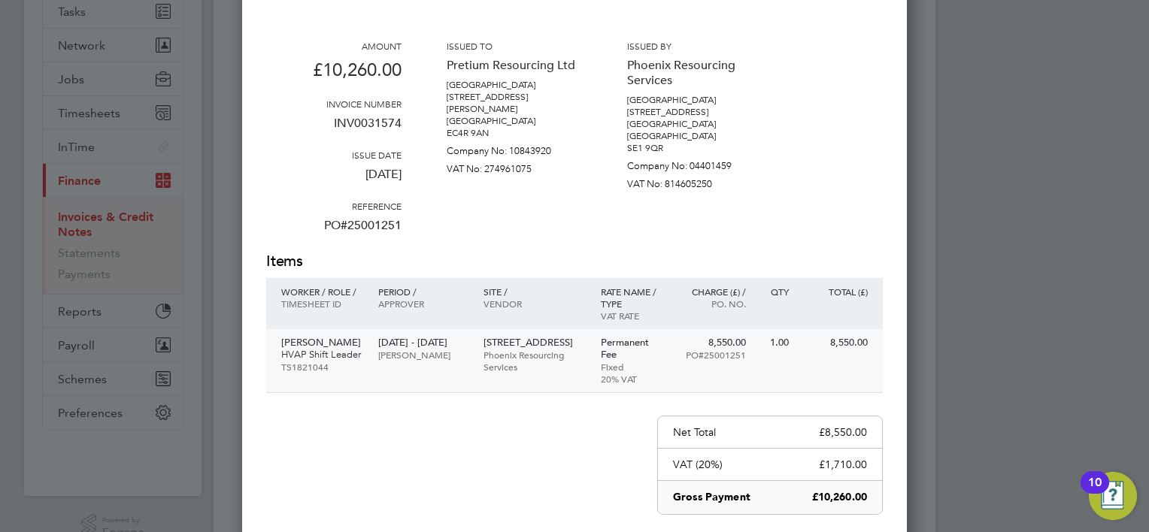
click at [307, 352] on p "HVAP Shift Leader" at bounding box center [322, 355] width 82 height 12
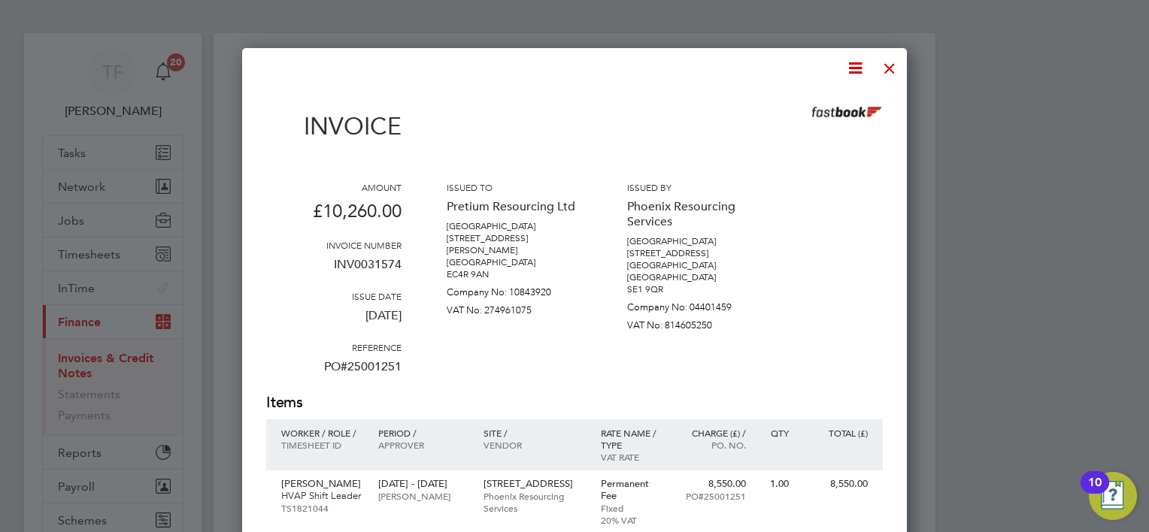
scroll to position [0, 0]
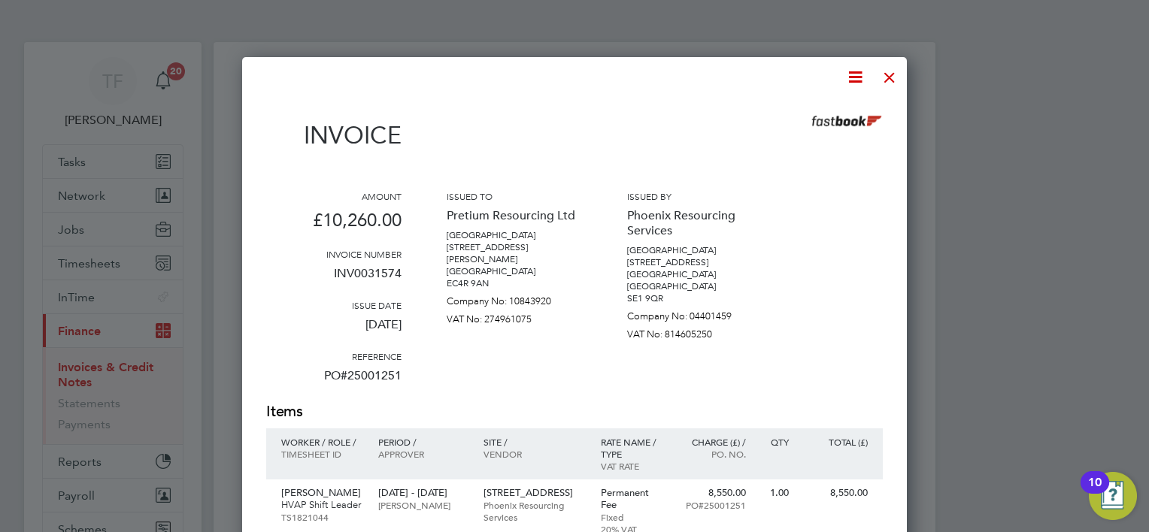
click at [890, 71] on div at bounding box center [889, 73] width 27 height 27
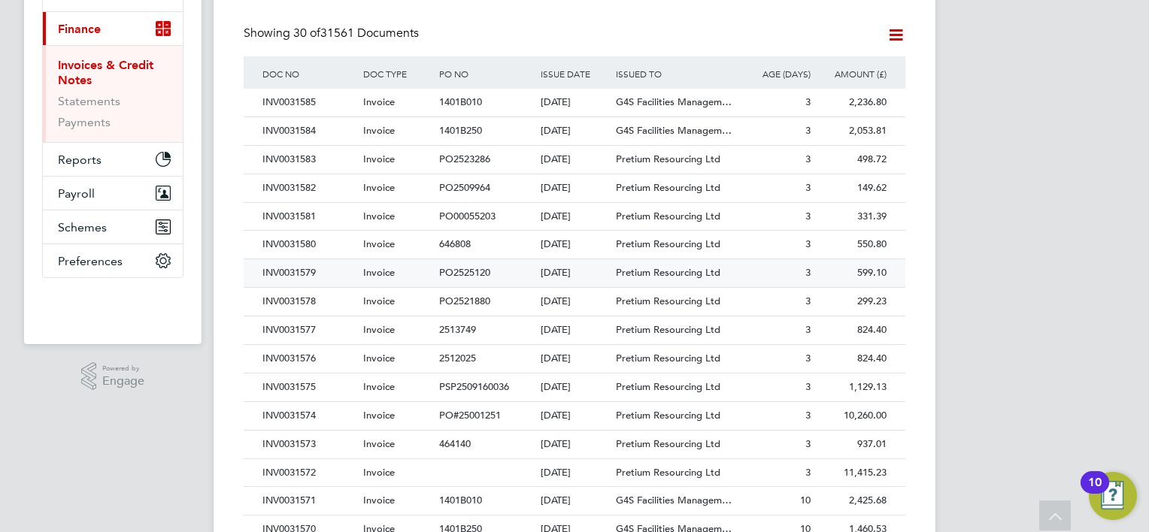
scroll to position [376, 0]
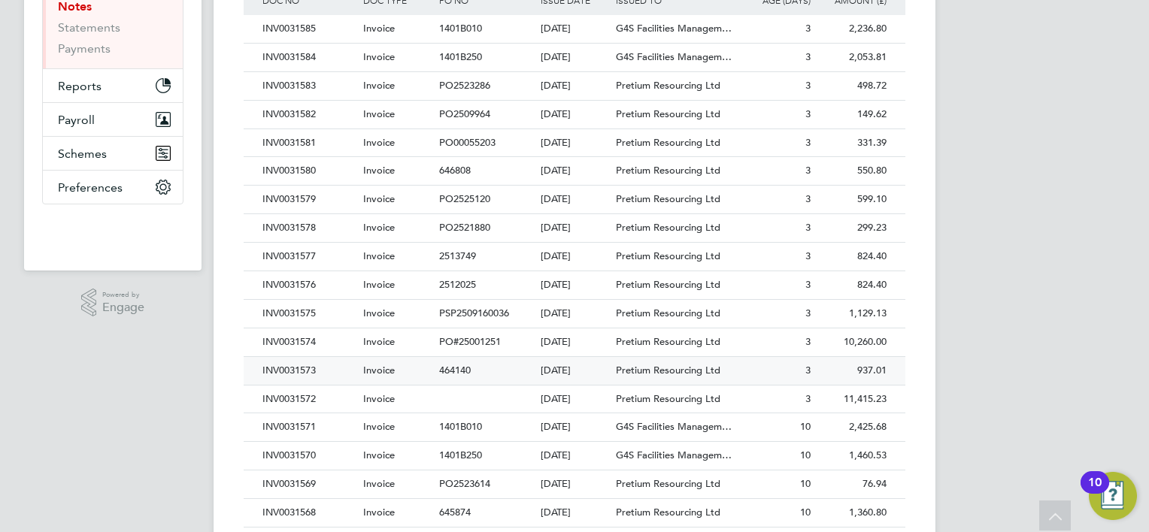
click at [301, 366] on div "INV0031573" at bounding box center [309, 371] width 101 height 28
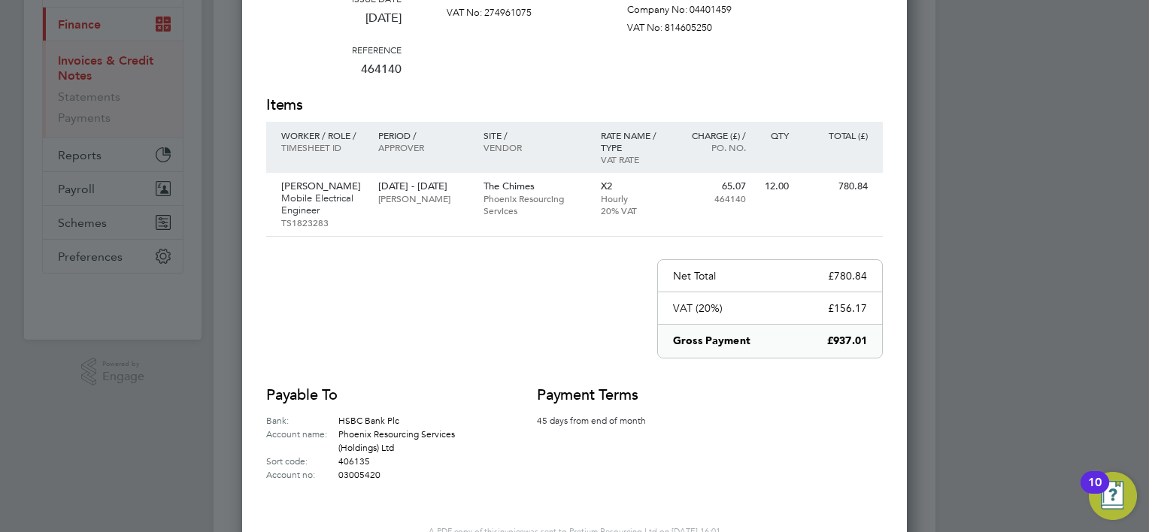
scroll to position [226, 0]
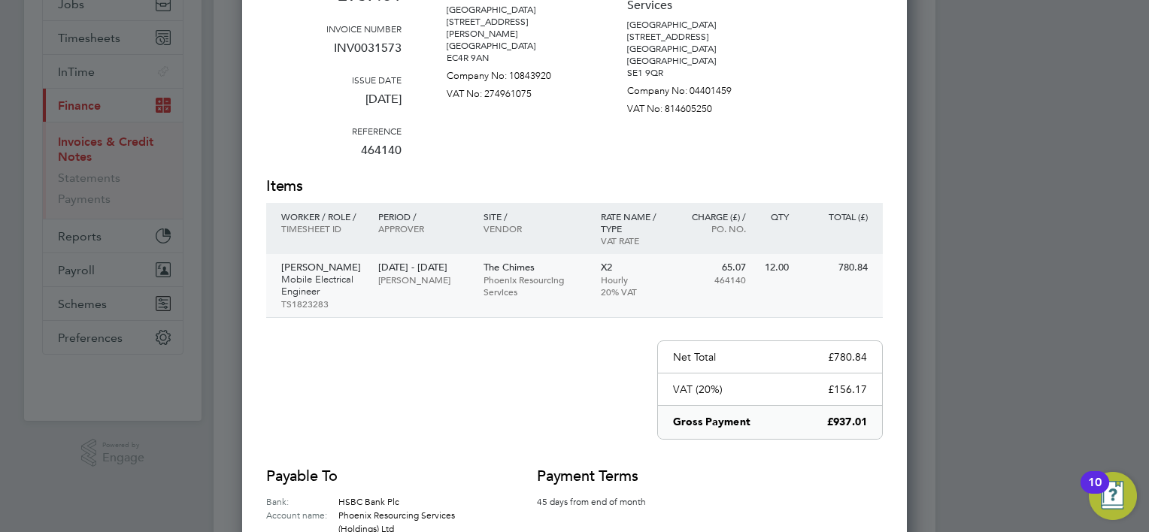
click at [317, 283] on p "Mobile Electrical Engineer" at bounding box center [322, 286] width 82 height 24
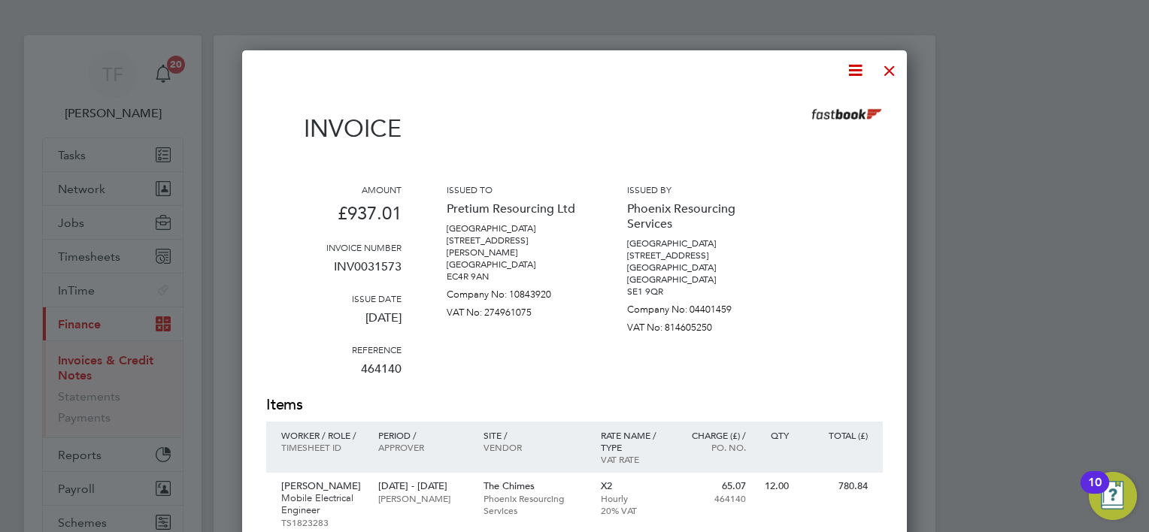
scroll to position [0, 0]
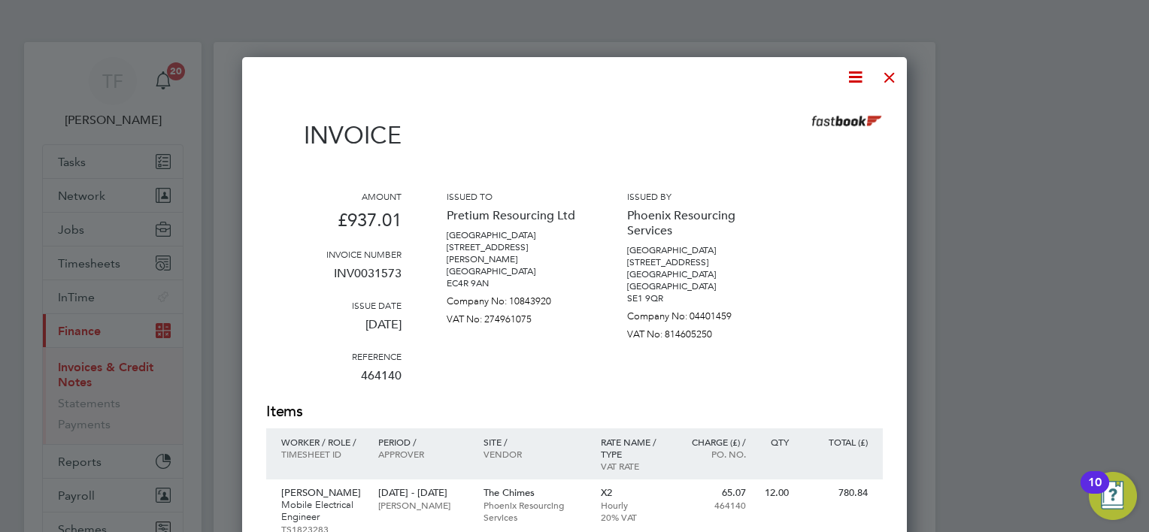
click at [887, 76] on div at bounding box center [889, 73] width 27 height 27
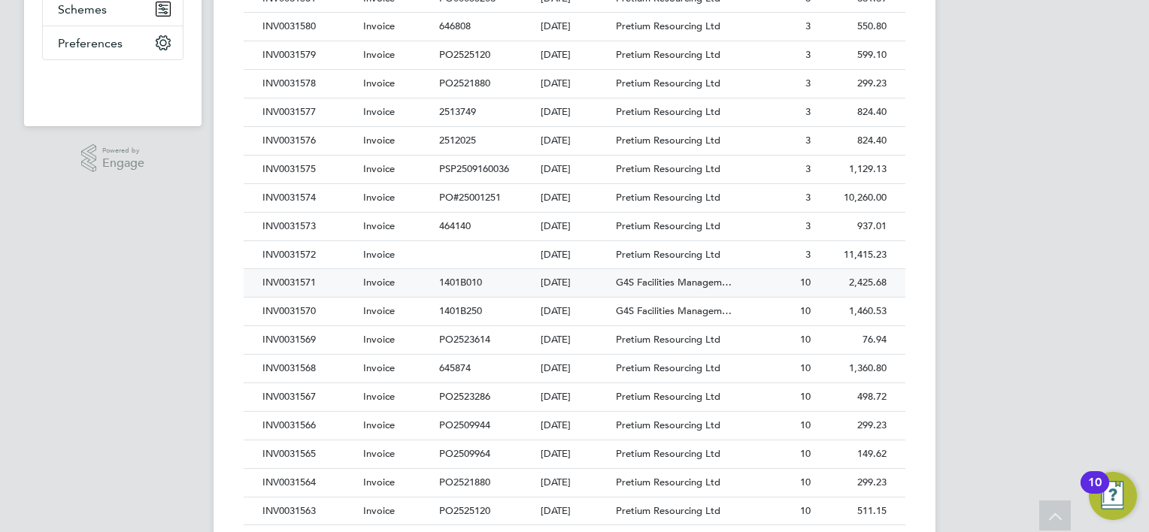
scroll to position [601, 0]
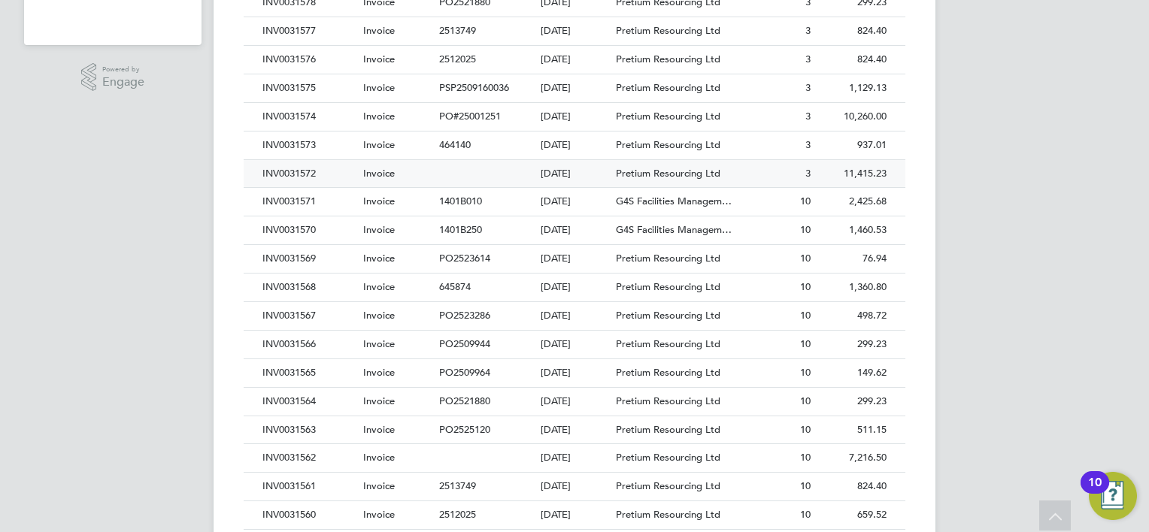
click at [290, 171] on div "INV0031572" at bounding box center [309, 174] width 101 height 28
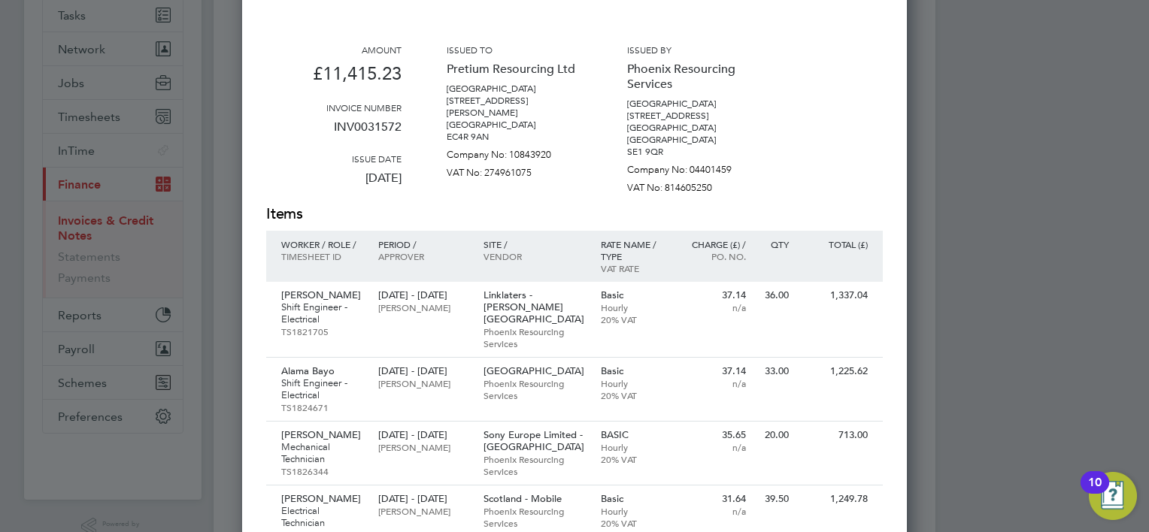
scroll to position [150, 0]
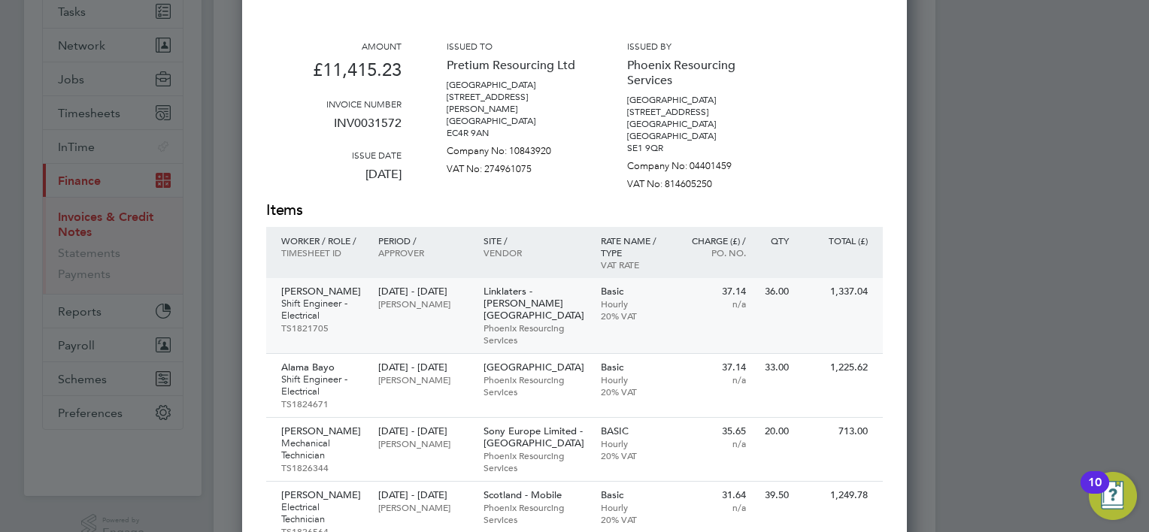
click at [312, 289] on p "Abdu Cheway" at bounding box center [322, 292] width 82 height 12
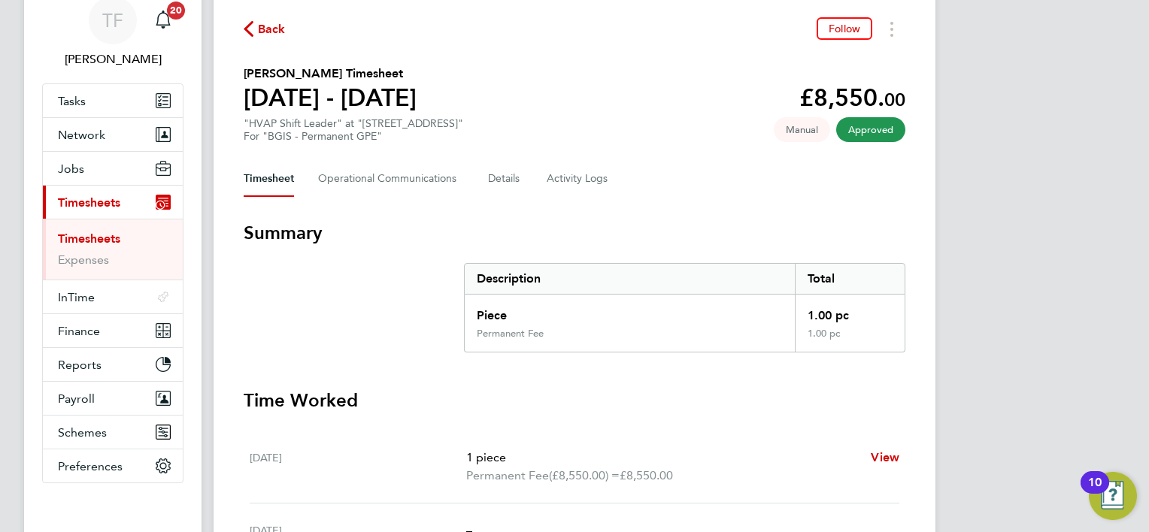
scroll to position [146, 0]
